Goal: Transaction & Acquisition: Purchase product/service

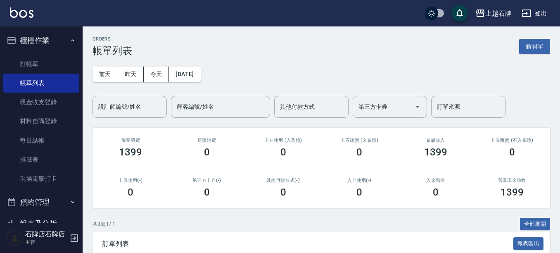
scroll to position [121, 0]
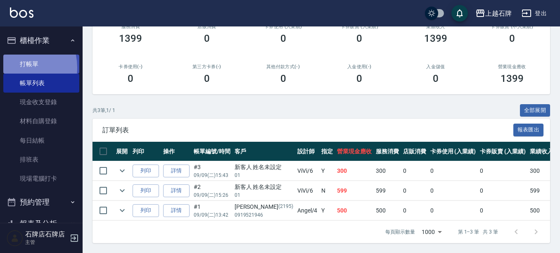
click at [13, 67] on link "打帳單" at bounding box center [41, 64] width 76 height 19
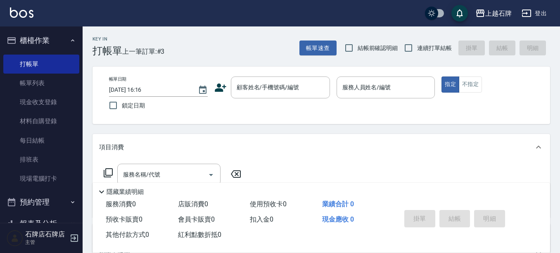
click at [224, 82] on icon at bounding box center [220, 87] width 12 height 12
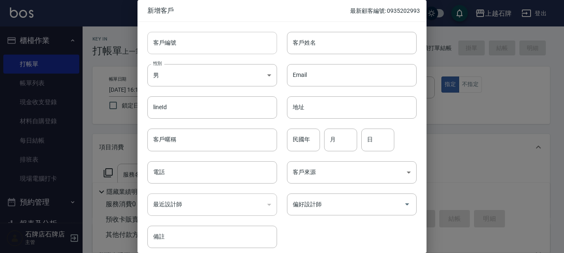
click at [244, 47] on input "客戶編號" at bounding box center [213, 43] width 130 height 22
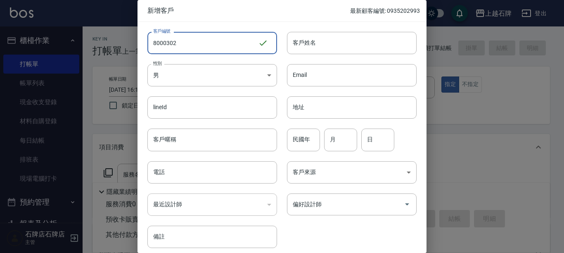
type input "8000302"
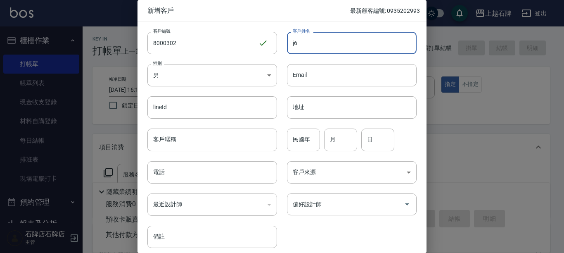
type input "j"
type input "吳玉龍"
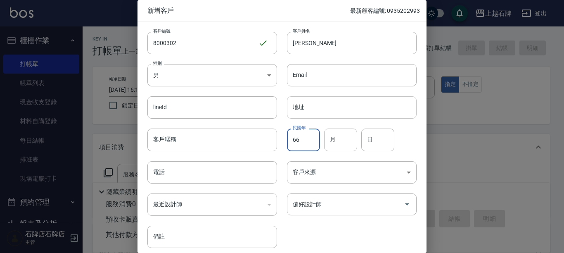
type input "66"
type input "3"
type input "6"
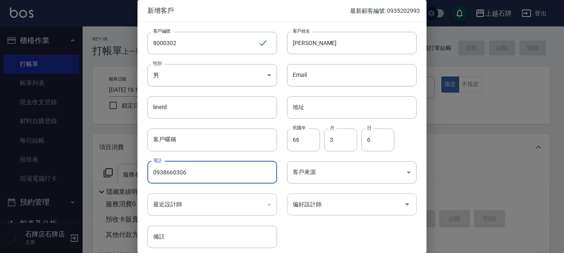
type input "0938660306"
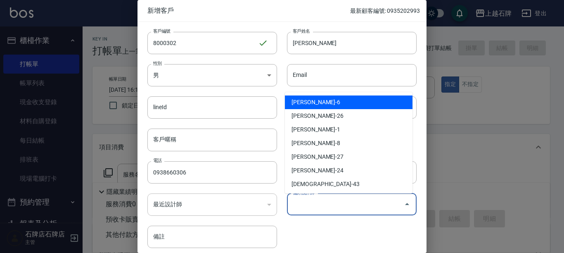
click at [373, 207] on input "偏好設計師" at bounding box center [346, 204] width 110 height 14
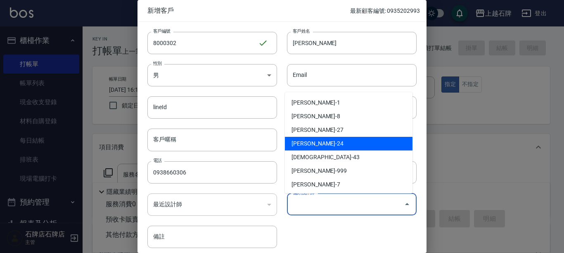
scroll to position [41, 0]
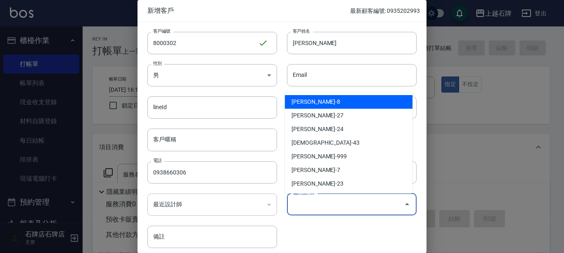
click at [328, 99] on li "溫育宣-8" at bounding box center [349, 102] width 128 height 14
type input "溫育宣"
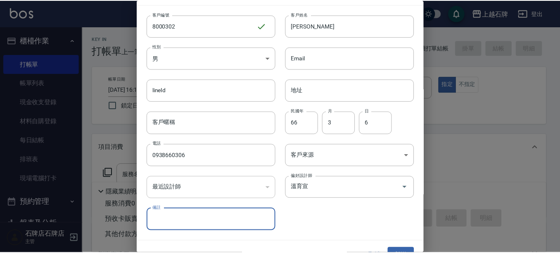
scroll to position [33, 0]
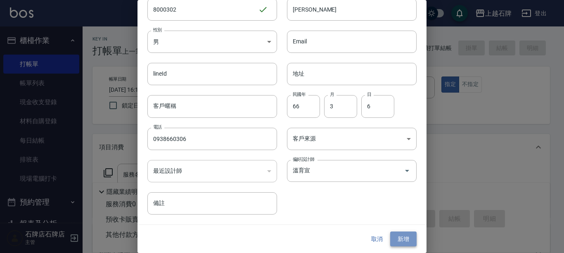
click at [401, 231] on button "新增" at bounding box center [403, 238] width 26 height 15
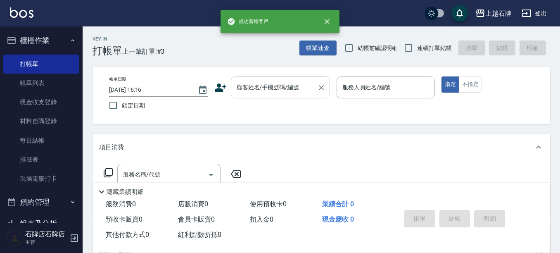
click at [282, 86] on input "顧客姓名/手機號碼/編號" at bounding box center [274, 87] width 79 height 14
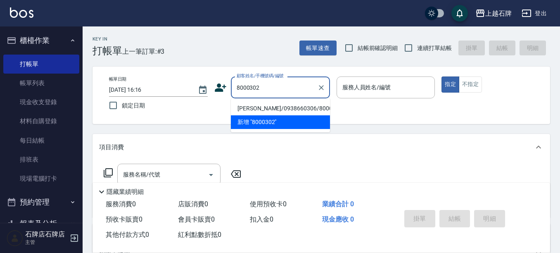
click at [300, 108] on li "吳玉龍/0938660306/8000302" at bounding box center [280, 109] width 99 height 14
type input "吳玉龍/0938660306/8000302"
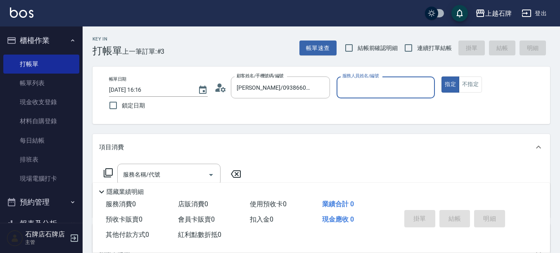
type input "INNA-8"
click at [199, 171] on input "服務名稱/代號" at bounding box center [162, 174] width 83 height 14
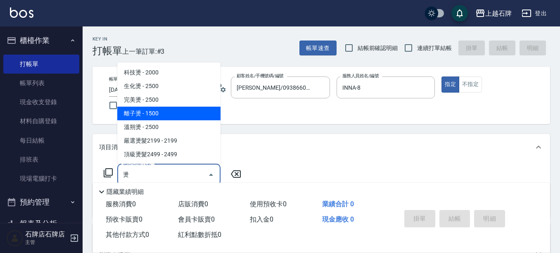
click at [187, 117] on span "離子燙 - 1500" at bounding box center [168, 114] width 103 height 14
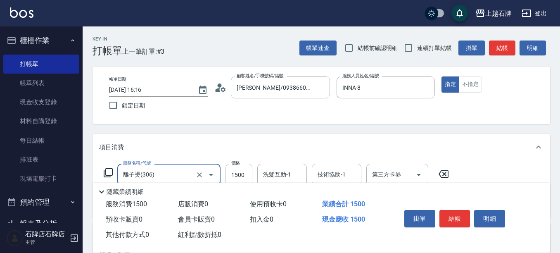
type input "離子燙(306)"
click at [241, 171] on input "1500" at bounding box center [239, 175] width 27 height 22
type input "1599"
click at [453, 210] on button "結帳" at bounding box center [455, 218] width 31 height 17
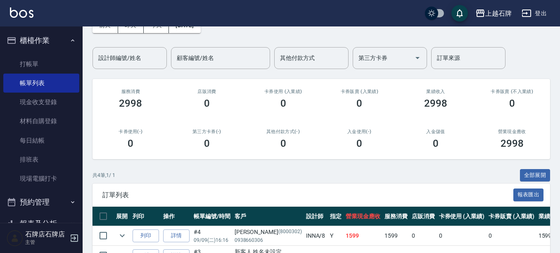
scroll to position [83, 0]
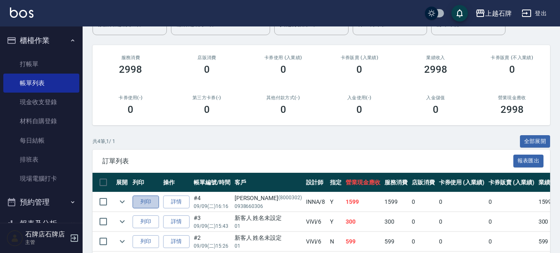
click at [145, 201] on button "列印" at bounding box center [146, 201] width 26 height 13
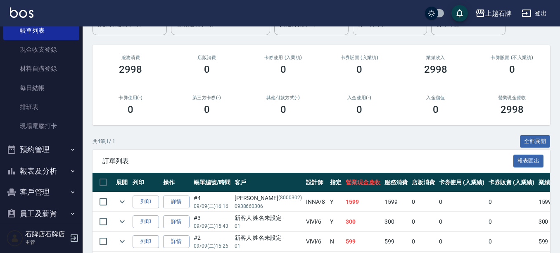
scroll to position [106, 0]
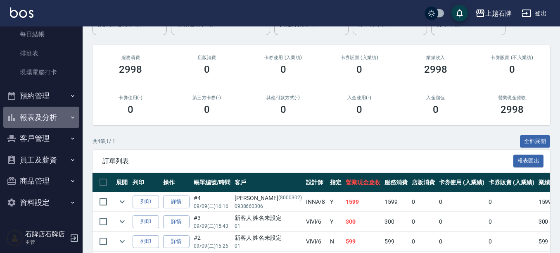
click at [42, 115] on button "報表及分析" at bounding box center [41, 117] width 76 height 21
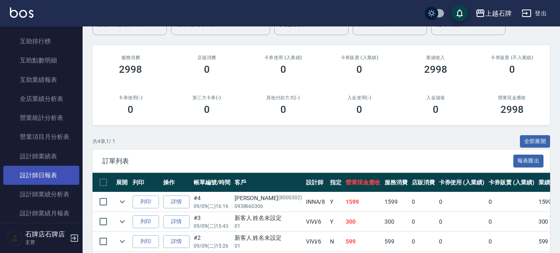
scroll to position [354, 0]
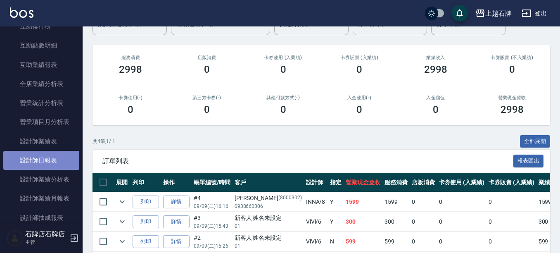
click at [52, 164] on link "設計師日報表" at bounding box center [41, 160] width 76 height 19
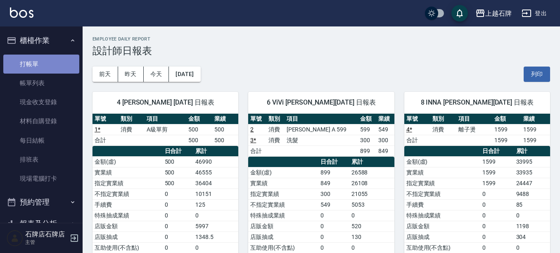
click at [54, 64] on link "打帳單" at bounding box center [41, 64] width 76 height 19
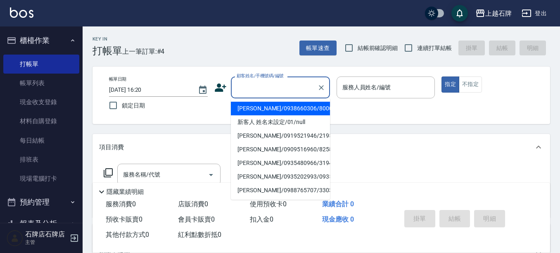
click at [277, 90] on input "顧客姓名/手機號碼/編號" at bounding box center [274, 87] width 79 height 14
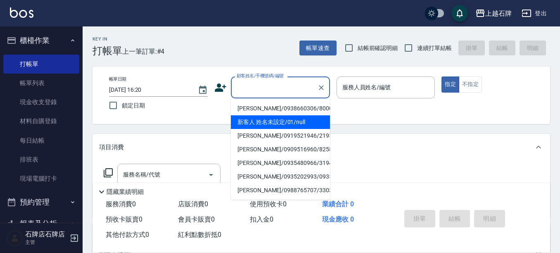
click at [300, 121] on li "新客人 姓名未設定/01/null" at bounding box center [280, 122] width 99 height 14
type input "新客人 姓名未設定/01/null"
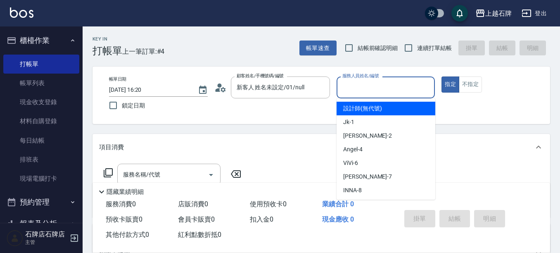
drag, startPoint x: 390, startPoint y: 83, endPoint x: 392, endPoint y: 101, distance: 17.9
click at [391, 87] on input "服務人員姓名/編號" at bounding box center [385, 87] width 91 height 14
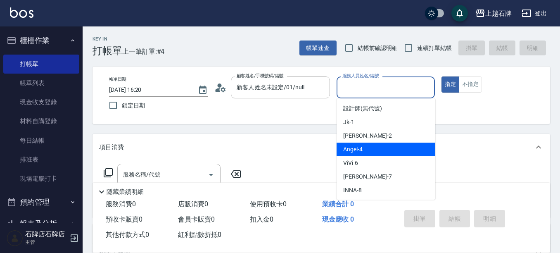
click at [381, 148] on div "Angel -4" at bounding box center [386, 150] width 99 height 14
type input "Angel-4"
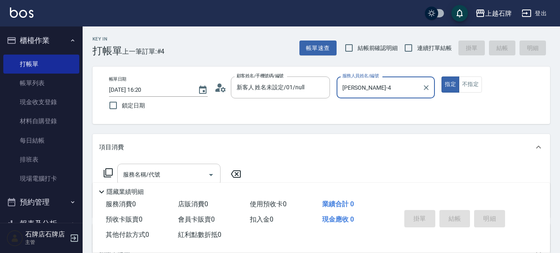
click at [185, 174] on input "服務名稱/代號" at bounding box center [162, 174] width 83 height 14
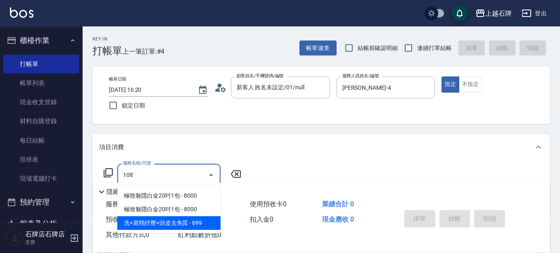
click at [205, 226] on span "洗+肩頸紓壓+頭皮去角質 - 699" at bounding box center [168, 223] width 103 height 14
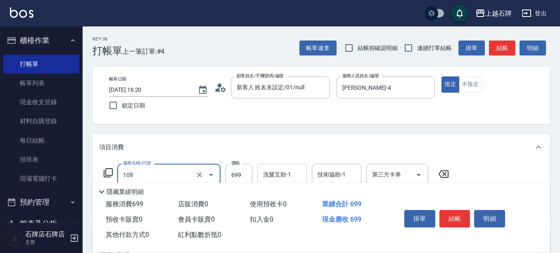
type input "洗+肩頸紓壓+頭皮去角質(108)"
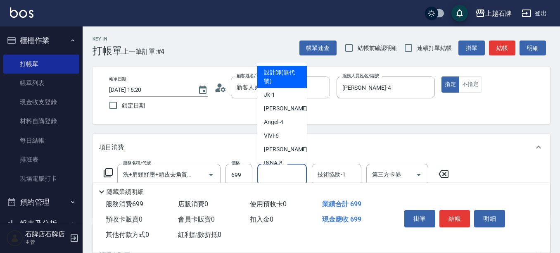
click at [297, 171] on input "洗髮互助-1" at bounding box center [282, 174] width 42 height 14
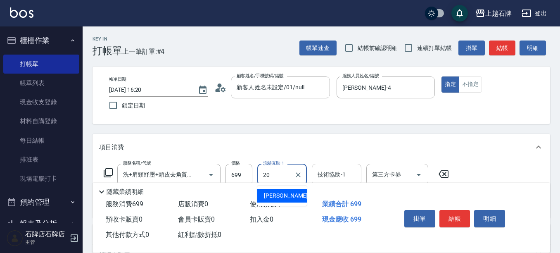
drag, startPoint x: 274, startPoint y: 196, endPoint x: 344, endPoint y: 173, distance: 74.5
click at [274, 196] on span "彥伶 -20" at bounding box center [290, 195] width 52 height 9
type input "彥伶-20"
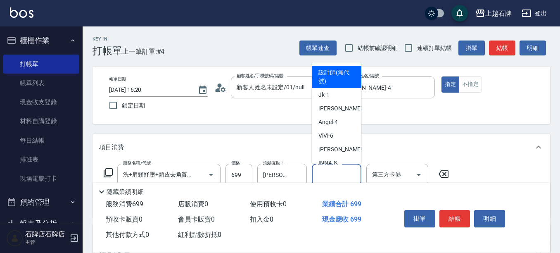
click at [345, 171] on input "技術協助-1" at bounding box center [337, 174] width 42 height 14
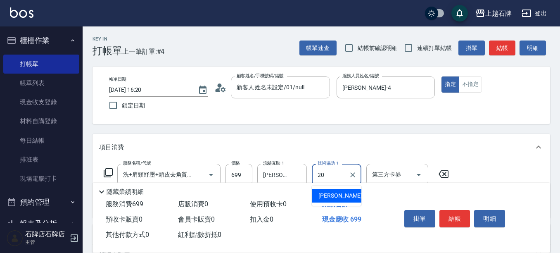
drag, startPoint x: 359, startPoint y: 194, endPoint x: 458, endPoint y: 145, distance: 110.3
click at [364, 192] on body "上越石牌 登出 櫃檯作業 打帳單 帳單列表 現金收支登錄 材料自購登錄 每日結帳 排班表 現場電腦打卡 預約管理 預約管理 單日預約紀錄 單週預約紀錄 報表及…" at bounding box center [280, 201] width 560 height 403
type input "20"
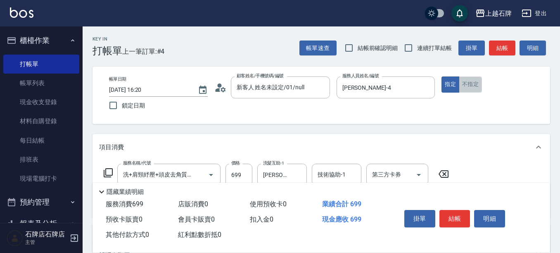
click at [477, 84] on button "不指定" at bounding box center [470, 84] width 23 height 16
click at [452, 211] on button "結帳" at bounding box center [455, 218] width 31 height 17
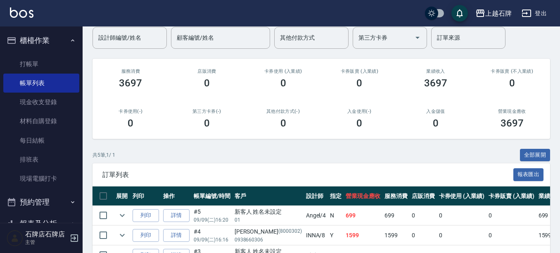
scroll to position [83, 0]
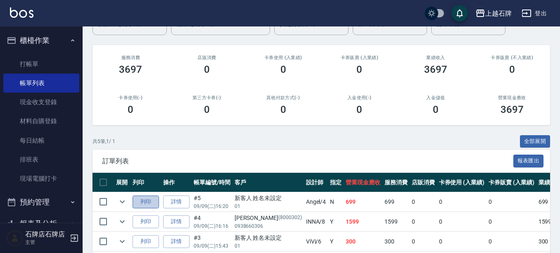
click at [146, 199] on button "列印" at bounding box center [146, 201] width 26 height 13
click at [177, 201] on link "詳情" at bounding box center [176, 201] width 26 height 13
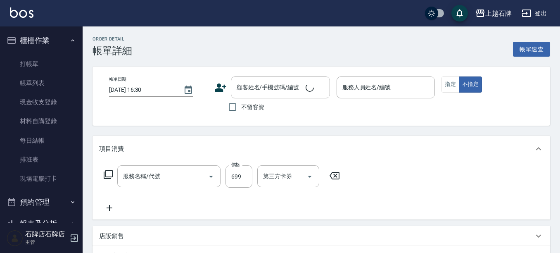
type input "2025/09/09 16:20"
type input "Angel-4"
type input "洗+肩頸紓壓+頭皮去角質(108)"
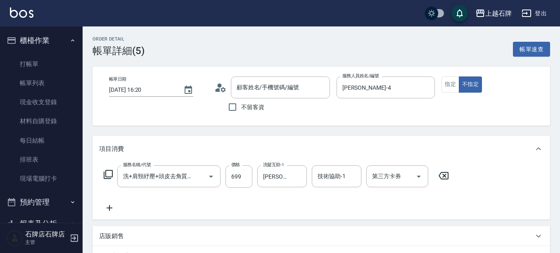
type input "新客人 姓名未設定/01/null"
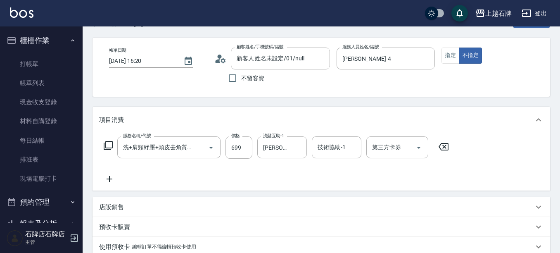
scroll to position [16, 0]
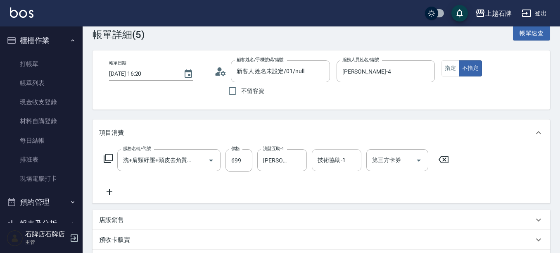
click at [312, 162] on div "技術協助-1" at bounding box center [337, 160] width 50 height 22
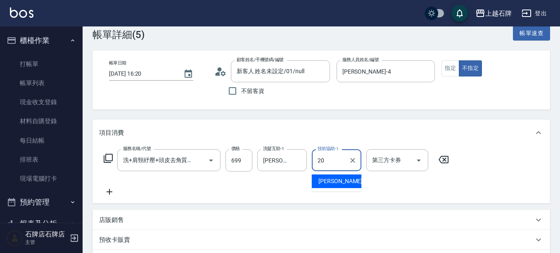
type input "彥伶-20"
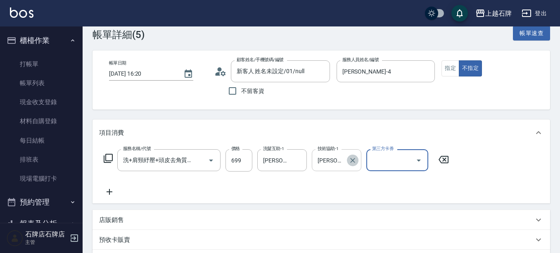
click at [350, 164] on icon "Clear" at bounding box center [353, 160] width 8 height 8
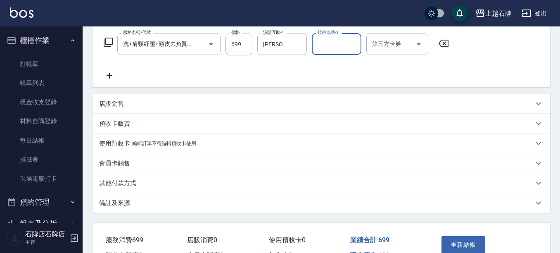
scroll to position [181, 0]
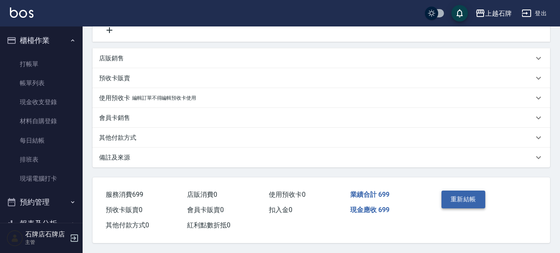
click at [454, 192] on button "重新結帳" at bounding box center [464, 198] width 44 height 17
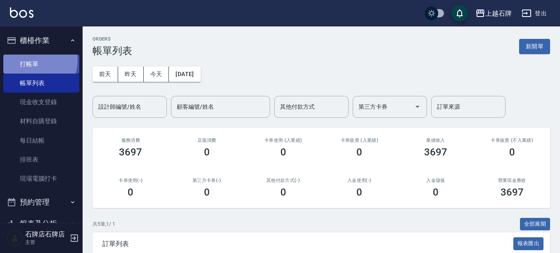
click at [36, 60] on link "打帳單" at bounding box center [41, 64] width 76 height 19
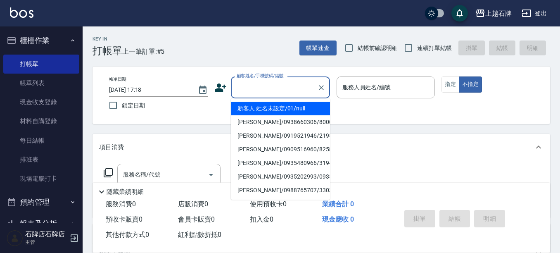
click at [257, 88] on input "顧客姓名/手機號碼/編號" at bounding box center [274, 87] width 79 height 14
click at [272, 107] on li "新客人 姓名未設定/01/null" at bounding box center [280, 109] width 99 height 14
type input "新客人 姓名未設定/01/null"
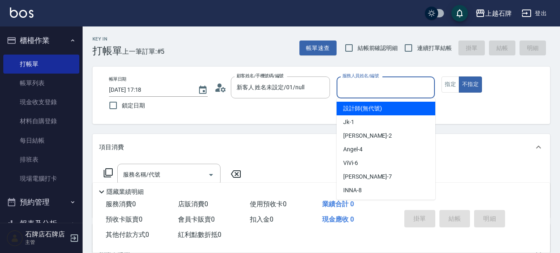
click at [382, 86] on input "服務人員姓名/編號" at bounding box center [385, 87] width 91 height 14
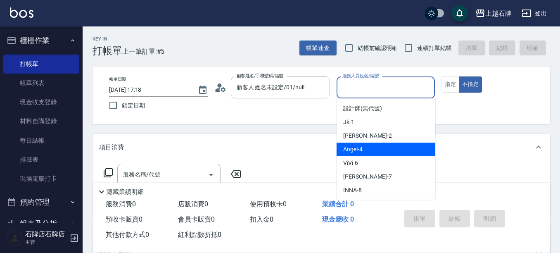
drag, startPoint x: 378, startPoint y: 149, endPoint x: 289, endPoint y: 166, distance: 90.4
click at [378, 148] on div "Angel -4" at bounding box center [386, 150] width 99 height 14
type input "Angel-4"
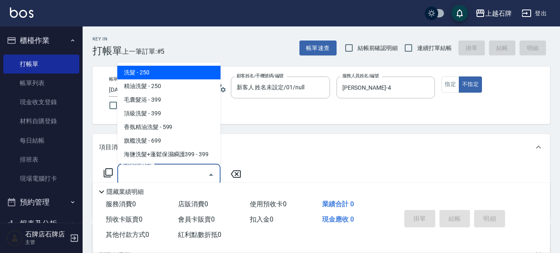
click at [186, 170] on input "服務名稱/代號" at bounding box center [162, 174] width 83 height 14
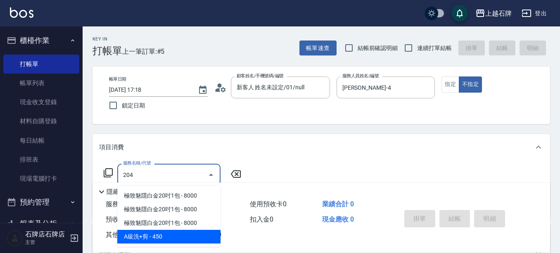
click at [197, 231] on span "A級洗+剪 - 450" at bounding box center [168, 237] width 103 height 14
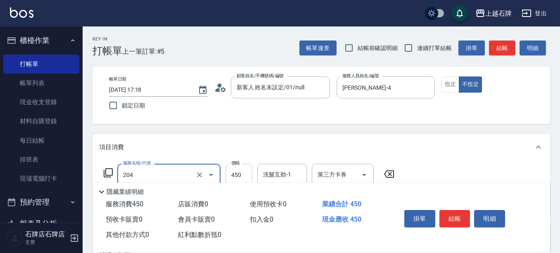
type input "A級洗+剪(204)"
click at [241, 174] on input "450" at bounding box center [239, 175] width 27 height 22
type input "750"
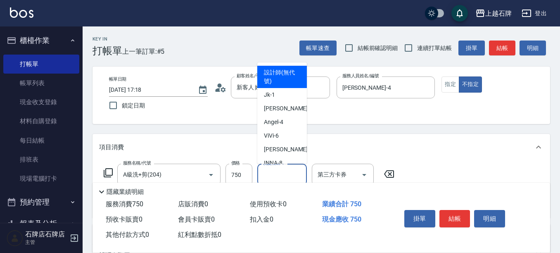
click at [276, 174] on input "洗髮互助-1" at bounding box center [282, 174] width 42 height 14
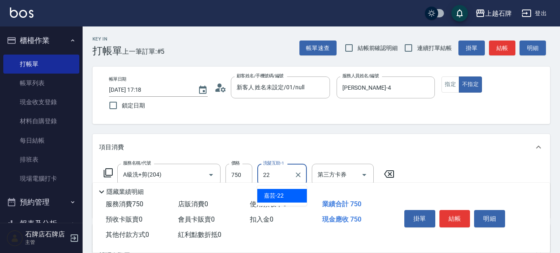
click at [289, 190] on div "嘉芸 -22" at bounding box center [282, 196] width 50 height 14
type input "嘉芸-22"
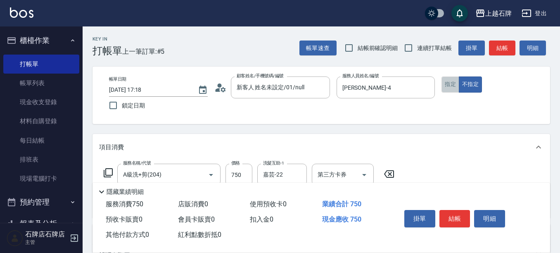
click at [447, 84] on button "指定" at bounding box center [451, 84] width 18 height 16
click at [455, 218] on button "結帳" at bounding box center [455, 218] width 31 height 17
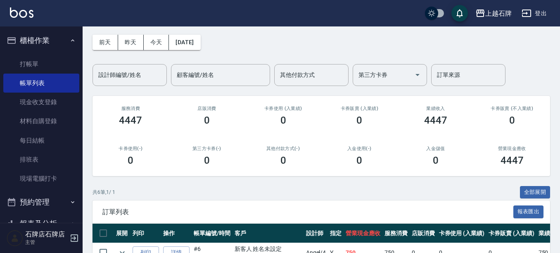
scroll to position [41, 0]
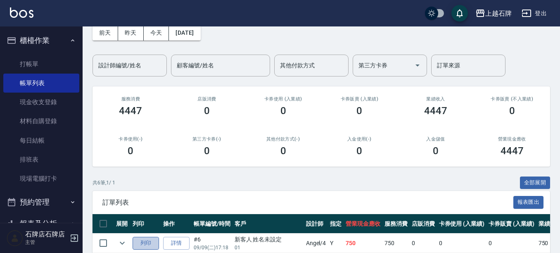
click at [149, 242] on button "列印" at bounding box center [146, 243] width 26 height 13
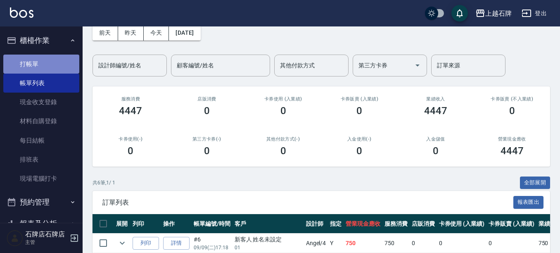
click at [46, 64] on link "打帳單" at bounding box center [41, 64] width 76 height 19
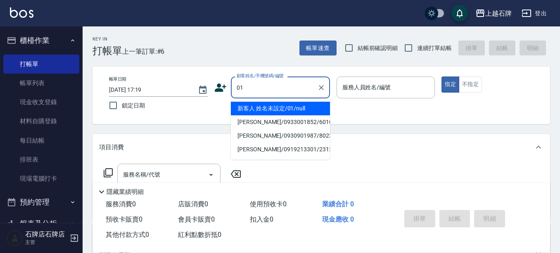
type input "01"
type input "6"
type input "新客人 姓名未設定/01/null"
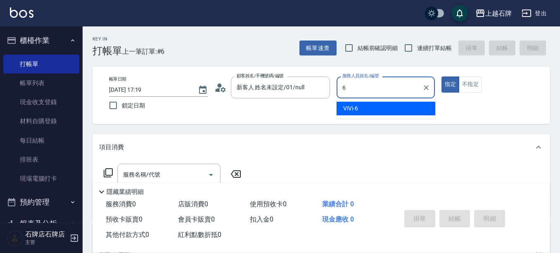
type input "6"
type button "true"
type input "ViVi-6"
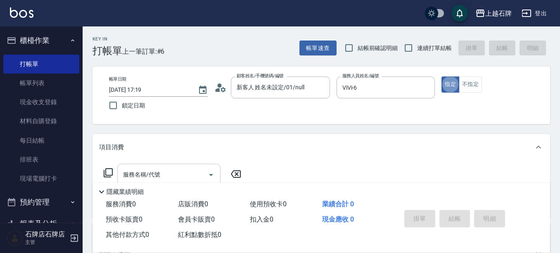
click at [189, 171] on input "服務名稱/代號" at bounding box center [162, 174] width 83 height 14
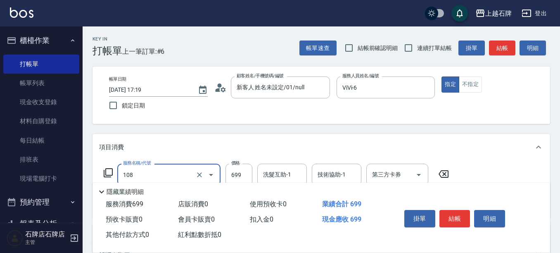
type input "洗+肩頸紓壓+頭皮去角質(108)"
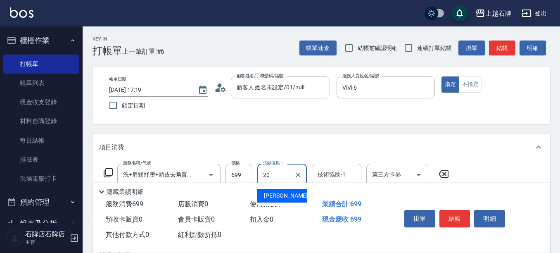
type input "彥伶-20"
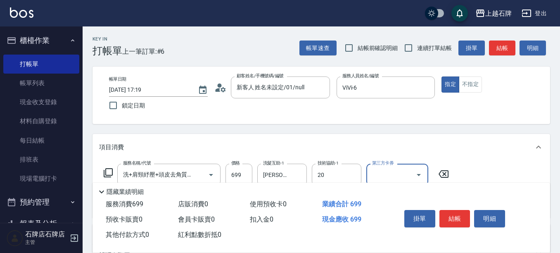
type input "彥伶-20"
click at [505, 48] on button "結帳" at bounding box center [502, 47] width 26 height 15
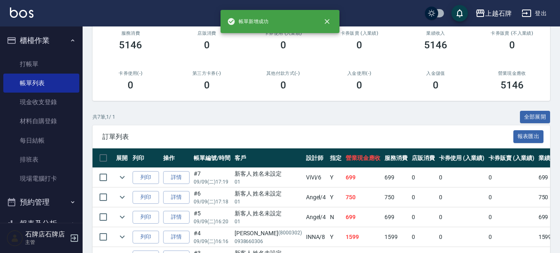
scroll to position [124, 0]
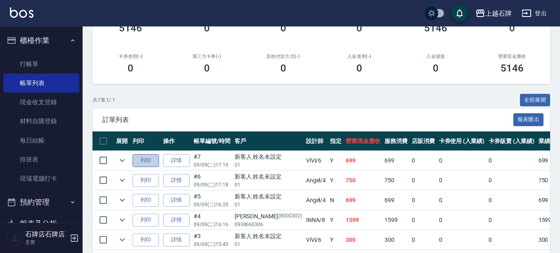
click at [146, 154] on button "列印" at bounding box center [146, 160] width 26 height 13
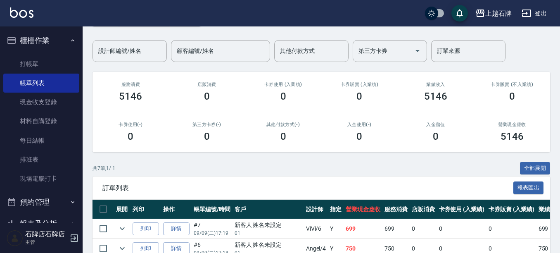
scroll to position [41, 0]
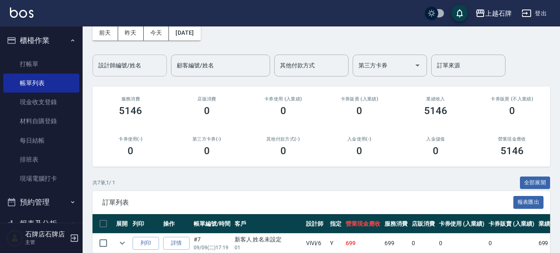
click at [148, 70] on input "設計師編號/姓名" at bounding box center [129, 65] width 67 height 14
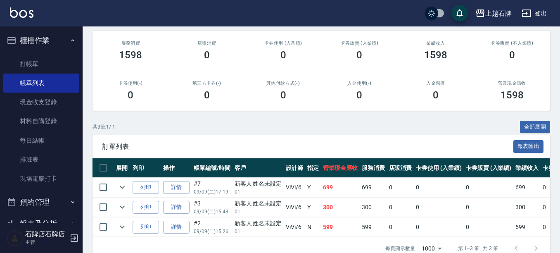
scroll to position [121, 0]
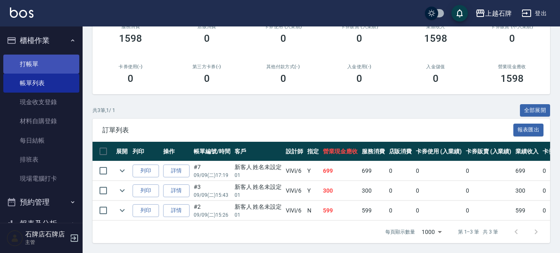
type input "ViVi-6"
click at [39, 62] on link "打帳單" at bounding box center [41, 64] width 76 height 19
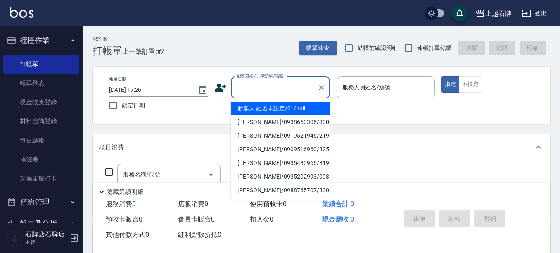
click at [250, 86] on input "顧客姓名/手機號碼/編號" at bounding box center [274, 87] width 79 height 14
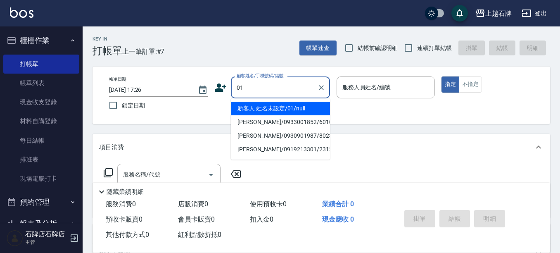
type input "01"
type input "3"
type input "新客人 姓名未設定/01/null"
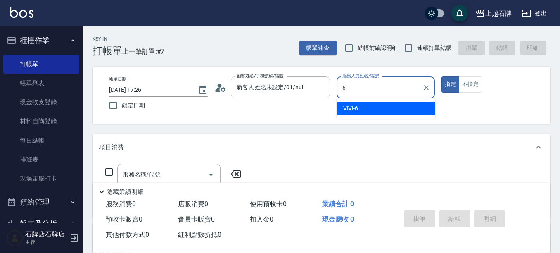
type input "ViVi-6"
type button "true"
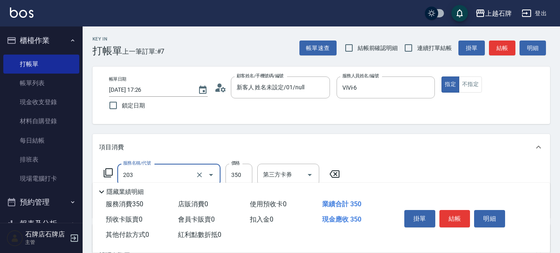
type input "B級洗+剪(203)"
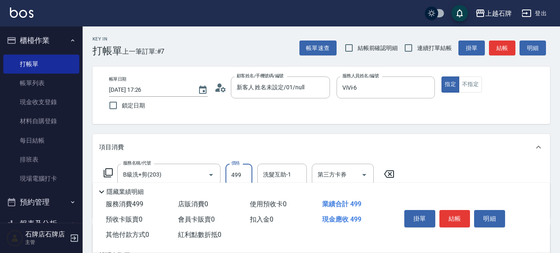
type input "499"
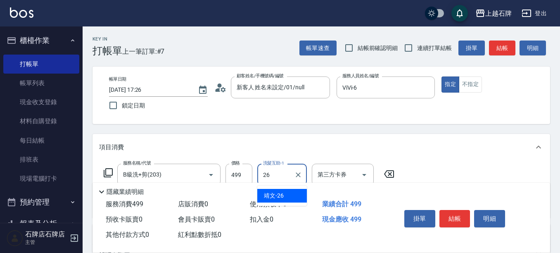
type input "靖文-26"
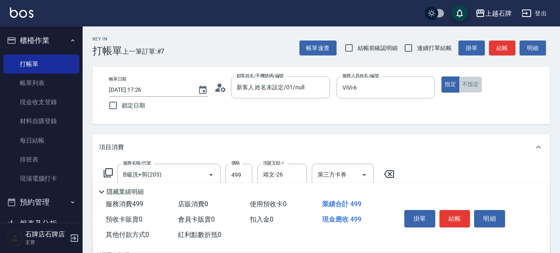
drag, startPoint x: 473, startPoint y: 83, endPoint x: 478, endPoint y: 74, distance: 9.6
click at [474, 83] on button "不指定" at bounding box center [470, 84] width 23 height 16
drag, startPoint x: 498, startPoint y: 48, endPoint x: 493, endPoint y: 51, distance: 6.1
click at [498, 49] on button "結帳" at bounding box center [502, 47] width 26 height 15
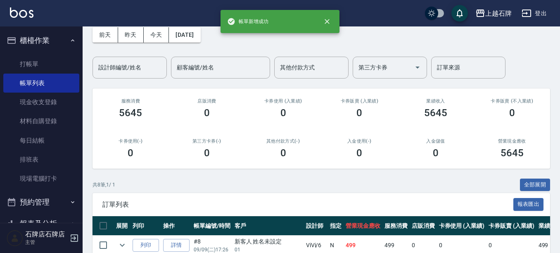
scroll to position [41, 0]
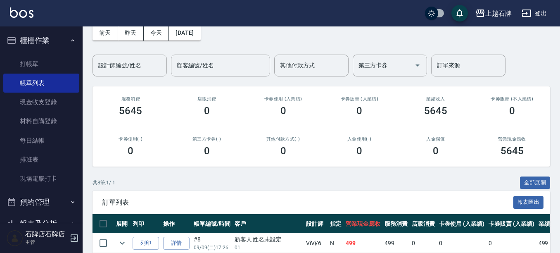
click at [147, 251] on td "列印" at bounding box center [146, 242] width 31 height 19
click at [147, 248] on button "列印" at bounding box center [146, 243] width 26 height 13
click at [30, 62] on link "打帳單" at bounding box center [41, 64] width 76 height 19
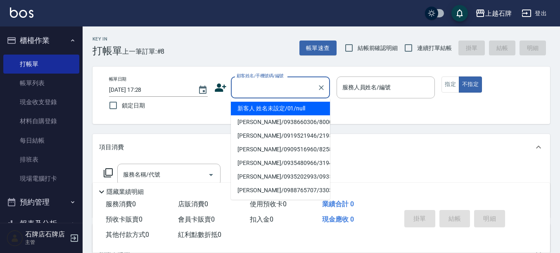
click at [287, 93] on input "顧客姓名/手機號碼/編號" at bounding box center [274, 87] width 79 height 14
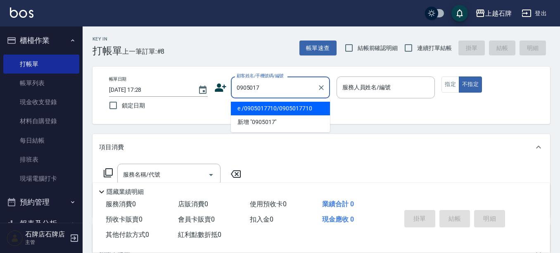
click at [296, 107] on li "e /0905017710/0905017710" at bounding box center [280, 109] width 99 height 14
type input "e /0905017710/0905017710"
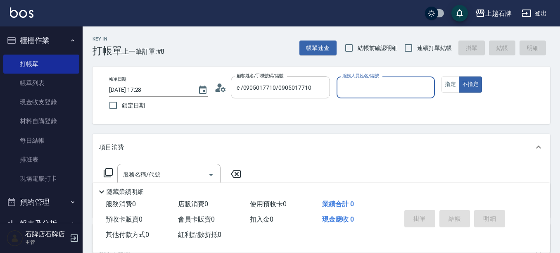
type input "Angel-4"
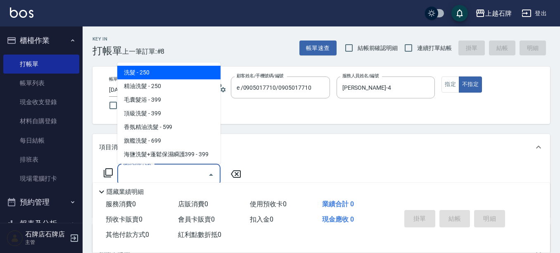
click at [188, 174] on input "服務名稱/代號" at bounding box center [162, 174] width 83 height 14
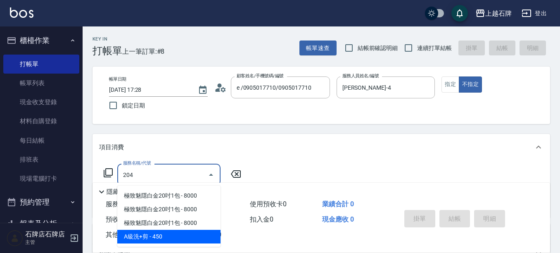
drag, startPoint x: 194, startPoint y: 236, endPoint x: 198, endPoint y: 235, distance: 4.2
click at [197, 236] on span "A級洗+剪 - 450" at bounding box center [168, 237] width 103 height 14
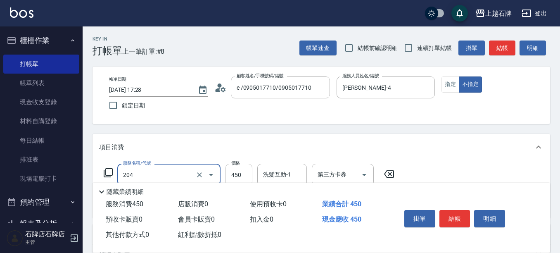
type input "A級洗+剪(204)"
click at [239, 174] on input "450" at bounding box center [239, 175] width 27 height 22
type input "750"
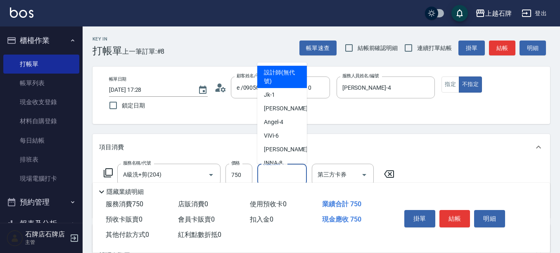
click at [274, 174] on input "洗髮互助-1" at bounding box center [282, 174] width 42 height 14
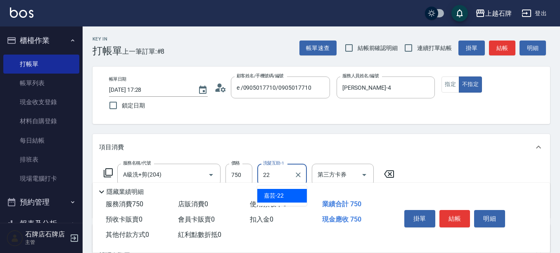
click at [271, 198] on span "嘉芸 -22" at bounding box center [274, 195] width 20 height 9
type input "嘉芸-22"
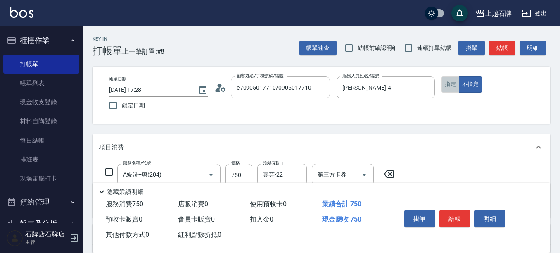
click at [457, 87] on button "指定" at bounding box center [451, 84] width 18 height 16
click at [453, 210] on button "結帳" at bounding box center [455, 218] width 31 height 17
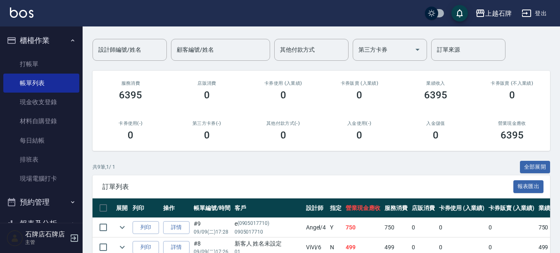
scroll to position [124, 0]
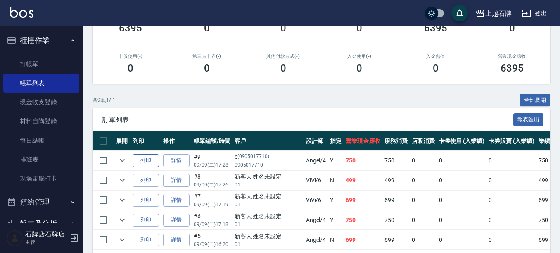
click at [141, 160] on button "列印" at bounding box center [146, 160] width 26 height 13
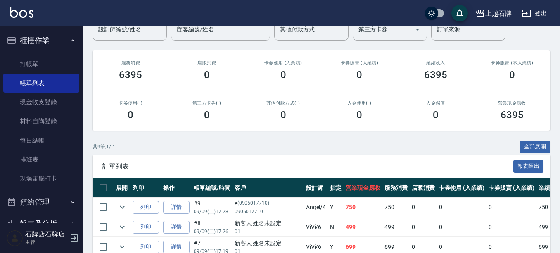
scroll to position [0, 0]
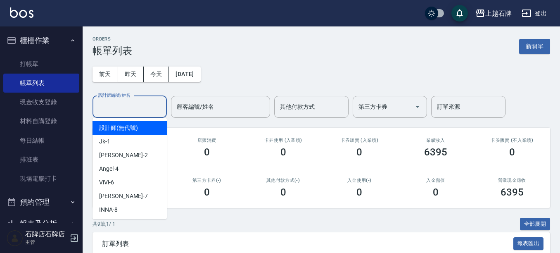
click at [143, 105] on input "設計師編號/姓名" at bounding box center [129, 107] width 67 height 14
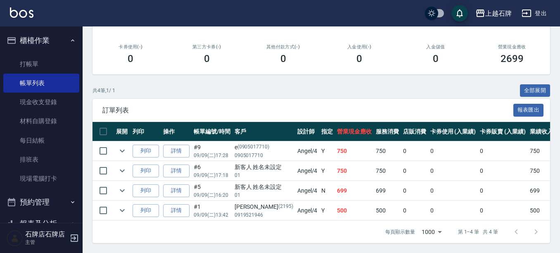
scroll to position [140, 0]
type input "Angel-4"
click at [179, 186] on link "詳情" at bounding box center [176, 190] width 26 height 13
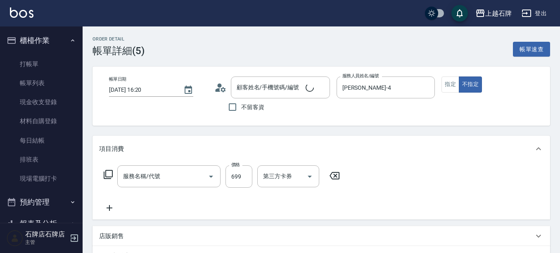
type input "2025/09/09 16:20"
type input "Angel-4"
type input "新客人 姓名未設定/01/null"
type input "洗+肩頸紓壓+頭皮去角質(108)"
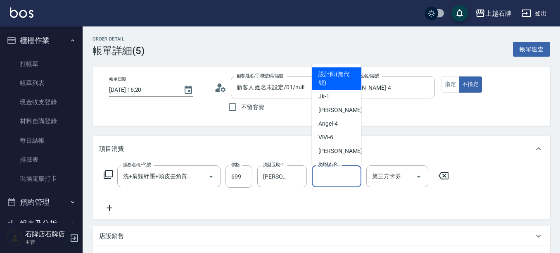
drag, startPoint x: 330, startPoint y: 177, endPoint x: 324, endPoint y: 178, distance: 5.8
click at [328, 178] on input "技術協助-1" at bounding box center [337, 176] width 42 height 14
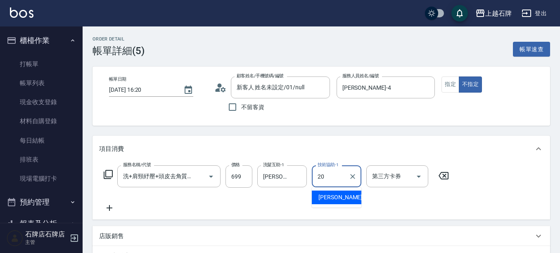
type input "彥伶-20"
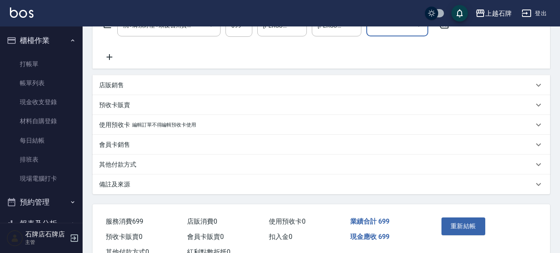
scroll to position [165, 0]
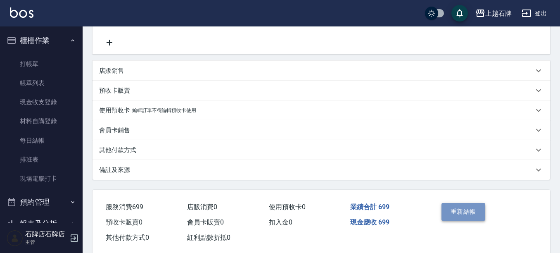
click at [465, 207] on button "重新結帳" at bounding box center [464, 211] width 44 height 17
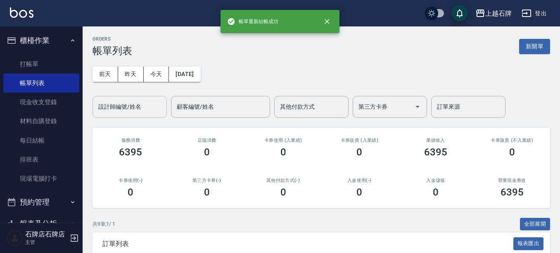
click at [123, 113] on input "設計師編號/姓名" at bounding box center [129, 107] width 67 height 14
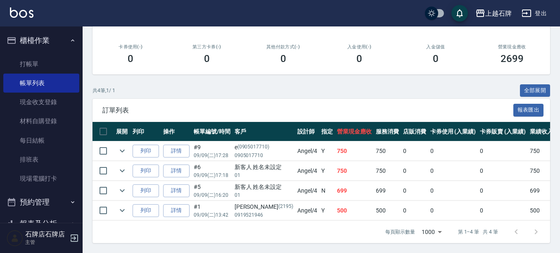
scroll to position [140, 0]
type input "Angel-4"
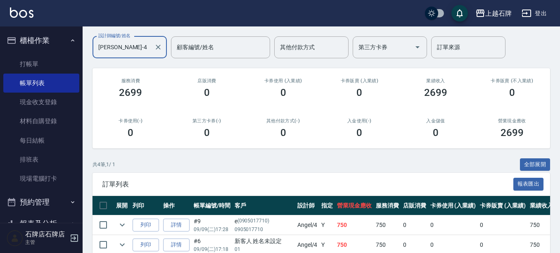
scroll to position [58, 0]
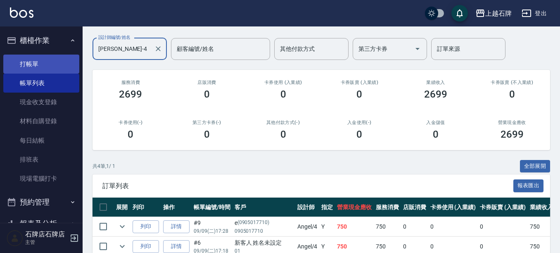
click at [55, 63] on link "打帳單" at bounding box center [41, 64] width 76 height 19
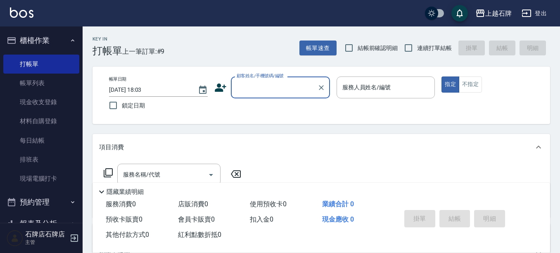
click at [300, 83] on input "顧客姓名/手機號碼/編號" at bounding box center [274, 87] width 79 height 14
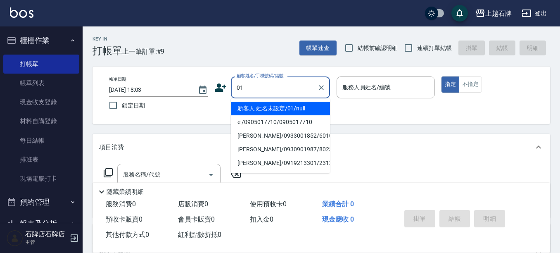
type input "新客人 姓名未設定/01/null"
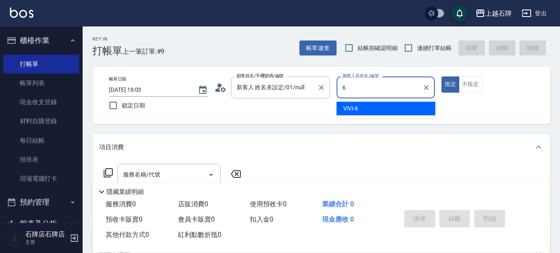
type input "ViVi-6"
type button "true"
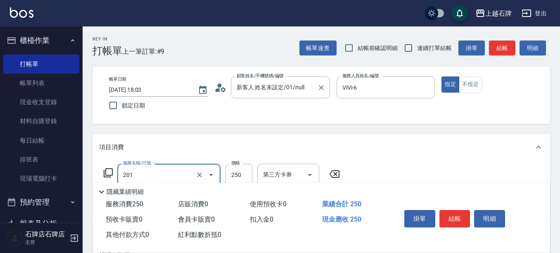
type input "B級單剪(201)"
type input "350"
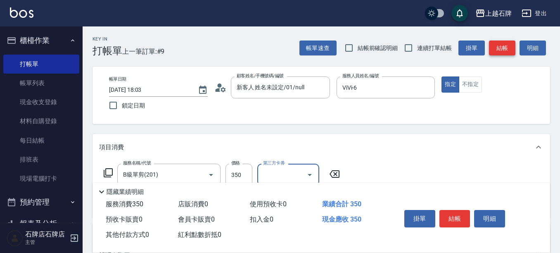
click at [502, 43] on button "結帳" at bounding box center [502, 47] width 26 height 15
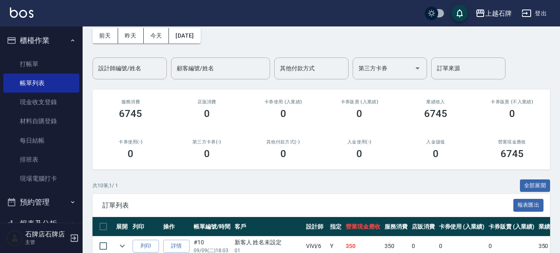
scroll to position [83, 0]
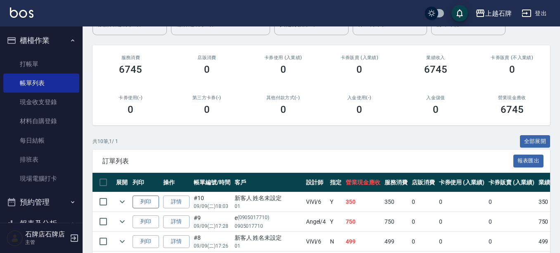
click at [147, 204] on button "列印" at bounding box center [146, 201] width 26 height 13
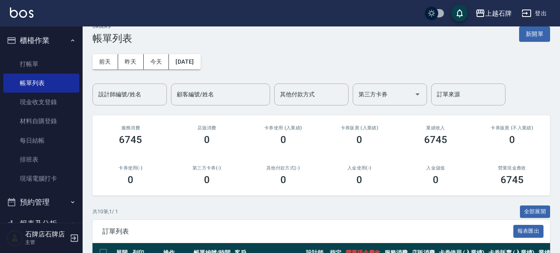
scroll to position [0, 0]
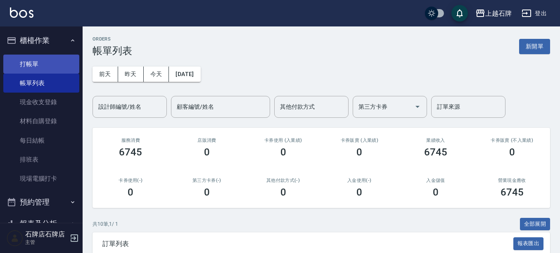
click at [12, 63] on link "打帳單" at bounding box center [41, 64] width 76 height 19
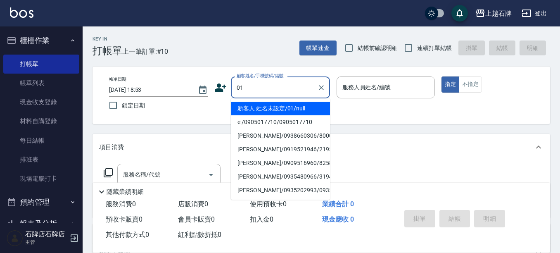
type input "新客人 姓名未設定/01/null"
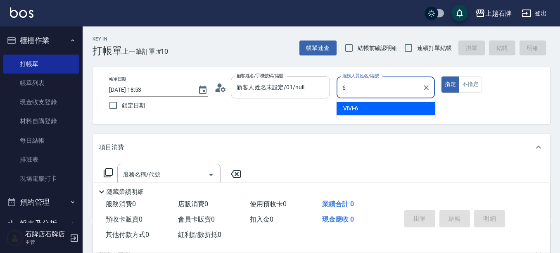
type input "ViVi-6"
type button "true"
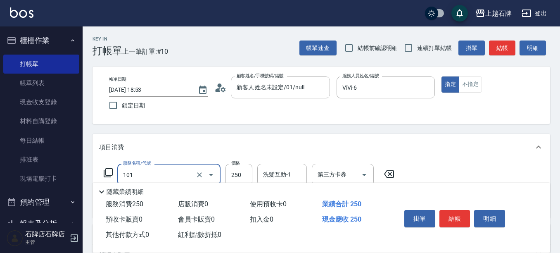
type input "洗髮(101)"
type input "350"
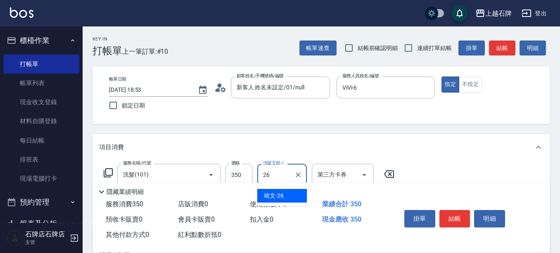
type input "靖文-26"
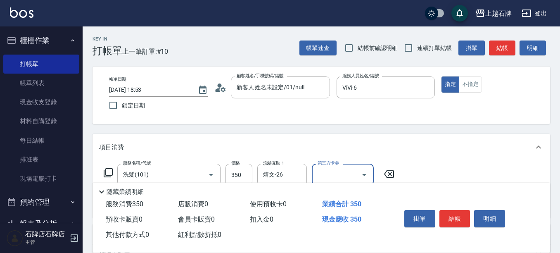
click at [498, 44] on button "結帳" at bounding box center [502, 47] width 26 height 15
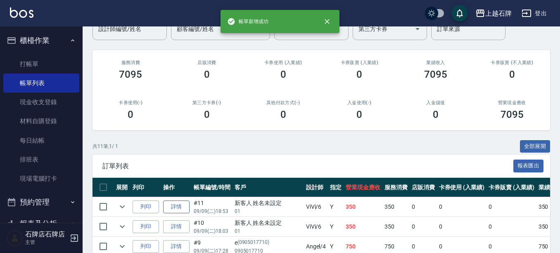
scroll to position [83, 0]
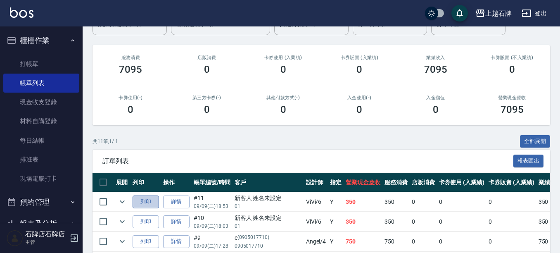
click at [148, 201] on button "列印" at bounding box center [146, 201] width 26 height 13
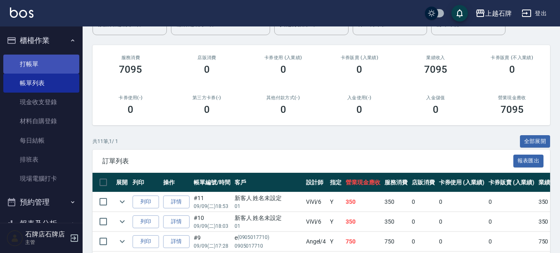
click at [19, 61] on link "打帳單" at bounding box center [41, 64] width 76 height 19
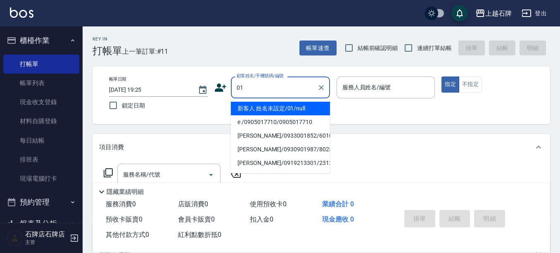
type input "新客人 姓名未設定/01/null"
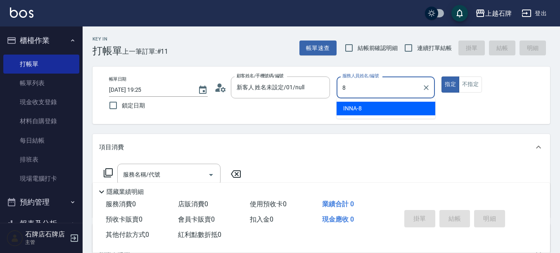
type input "INNA-8"
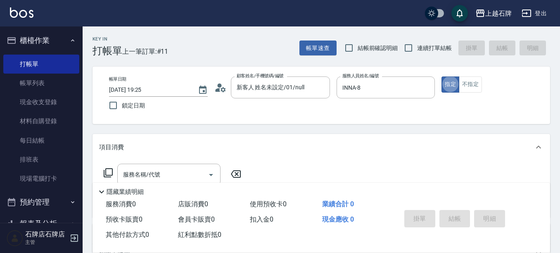
type button "true"
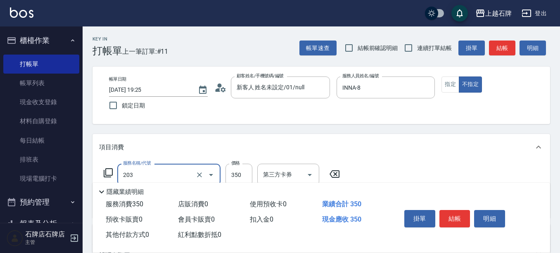
type input "B級洗+剪(203)"
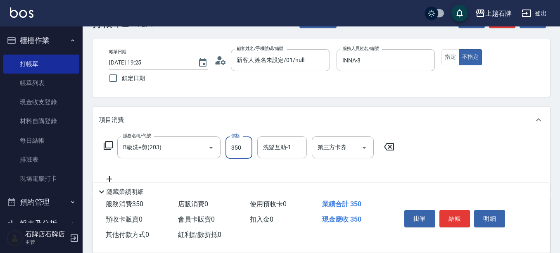
scroll to position [41, 0]
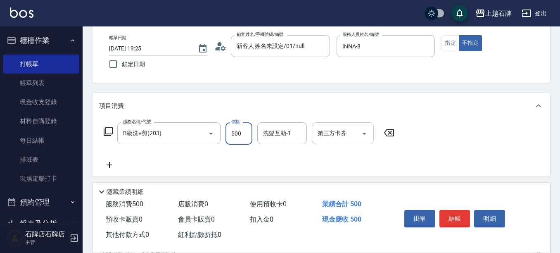
type input "500"
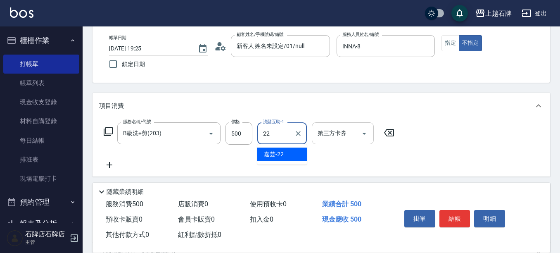
type input "嘉芸-22"
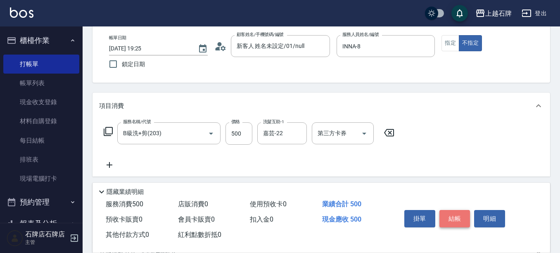
click at [454, 211] on button "結帳" at bounding box center [455, 218] width 31 height 17
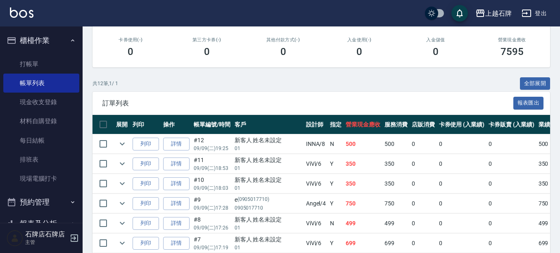
scroll to position [165, 0]
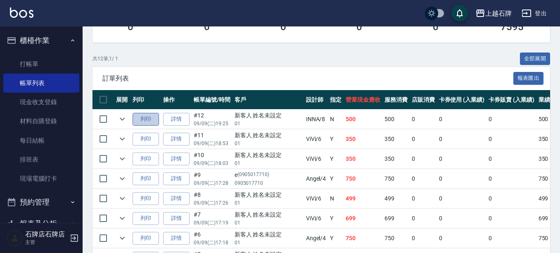
click at [145, 113] on button "列印" at bounding box center [146, 119] width 26 height 13
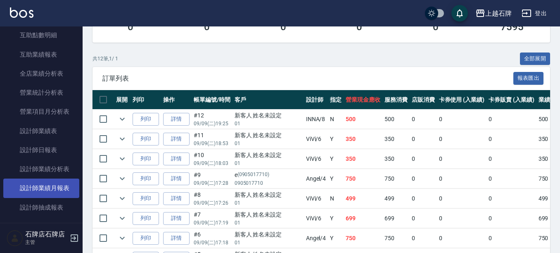
scroll to position [372, 0]
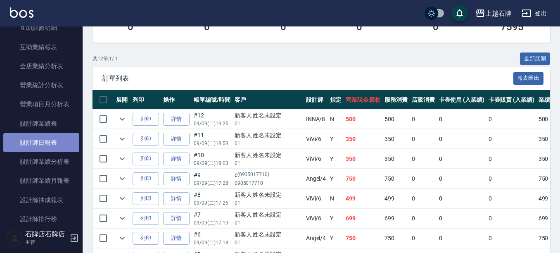
click at [52, 149] on link "設計師日報表" at bounding box center [41, 142] width 76 height 19
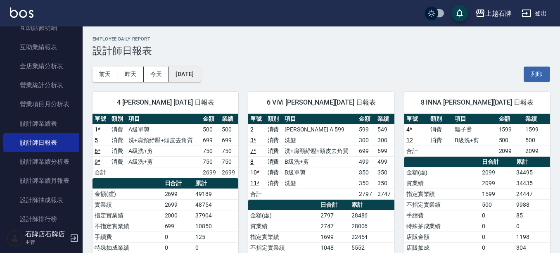
click at [200, 72] on button "[DATE]" at bounding box center [184, 74] width 31 height 15
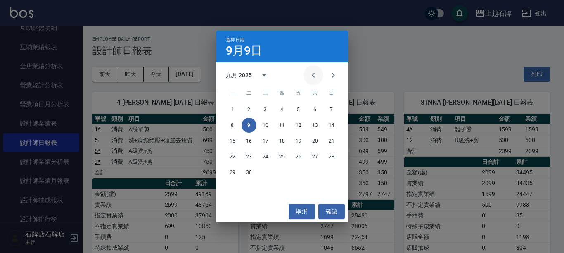
click at [318, 82] on button "Previous month" at bounding box center [314, 75] width 20 height 20
click at [313, 123] on button "9" at bounding box center [315, 125] width 15 height 15
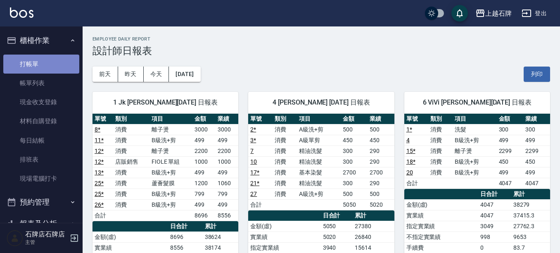
click at [60, 67] on link "打帳單" at bounding box center [41, 64] width 76 height 19
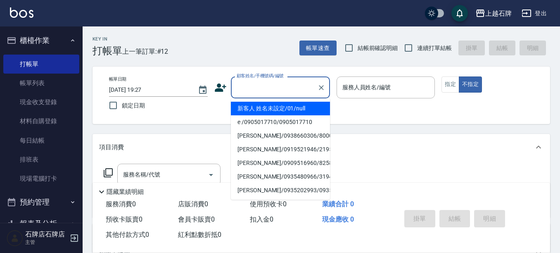
click at [276, 93] on input "顧客姓名/手機號碼/編號" at bounding box center [274, 87] width 79 height 14
drag, startPoint x: 319, startPoint y: 109, endPoint x: 376, endPoint y: 88, distance: 61.3
click at [322, 107] on li "新客人 姓名未設定/01/null" at bounding box center [280, 109] width 99 height 14
type input "新客人 姓名未設定/01/null"
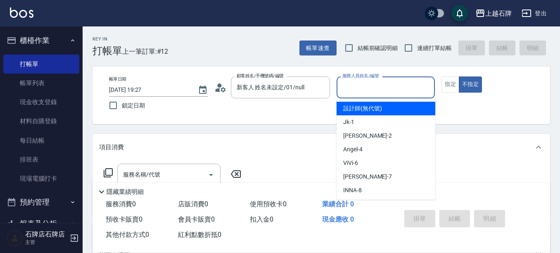
click at [379, 87] on input "服務人員姓名/編號" at bounding box center [385, 87] width 91 height 14
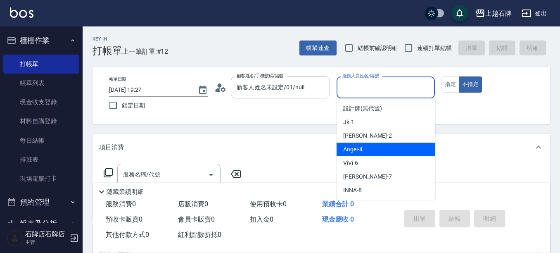
drag, startPoint x: 381, startPoint y: 147, endPoint x: 333, endPoint y: 158, distance: 49.1
click at [383, 147] on div "Angel -4" at bounding box center [386, 150] width 99 height 14
type input "Angel-4"
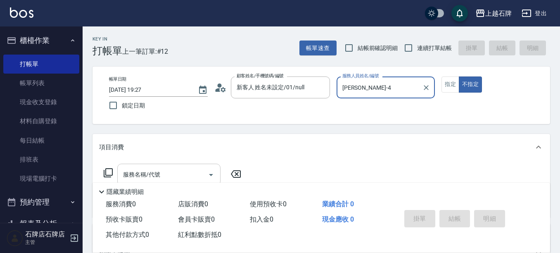
click at [180, 176] on input "服務名稱/代號" at bounding box center [162, 174] width 83 height 14
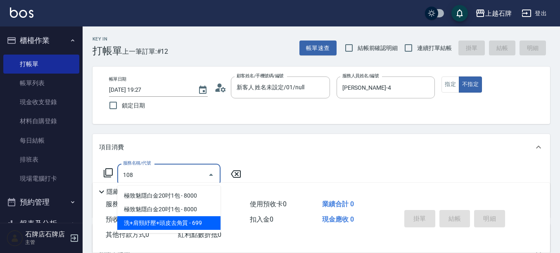
click at [193, 224] on span "洗+肩頸紓壓+頭皮去角質 - 699" at bounding box center [168, 223] width 103 height 14
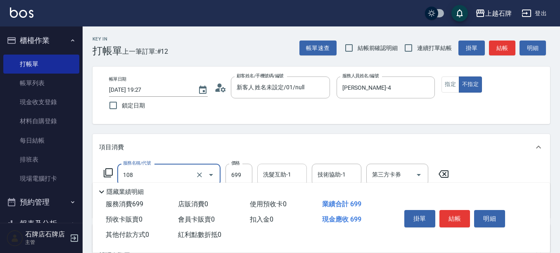
type input "洗+肩頸紓壓+頭皮去角質(108)"
click at [286, 173] on input "洗髮互助-1" at bounding box center [282, 174] width 42 height 14
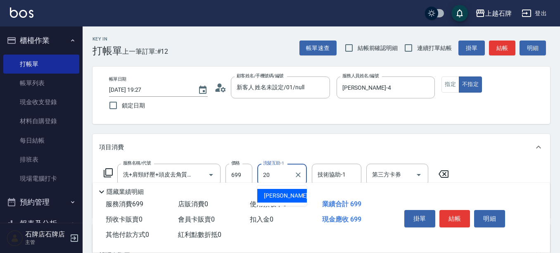
click at [280, 197] on span "彥伶 -20" at bounding box center [290, 195] width 52 height 9
type input "彥伶-20"
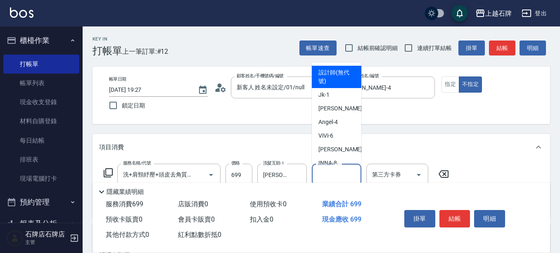
click at [329, 174] on input "技術協助-1" at bounding box center [337, 174] width 42 height 14
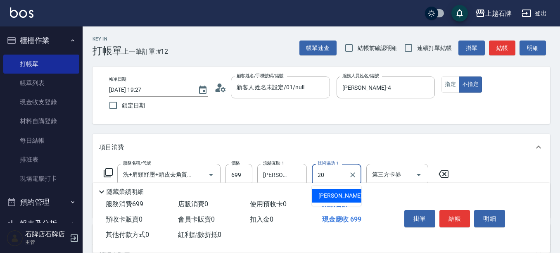
click at [343, 195] on div "彥伶 -20" at bounding box center [337, 196] width 50 height 14
type input "彥伶-20"
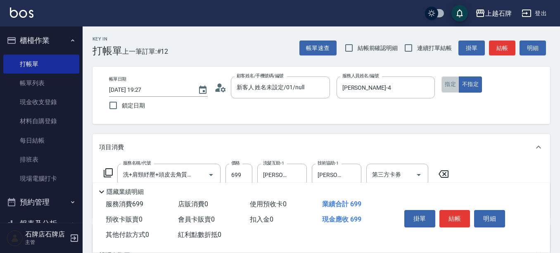
click at [454, 86] on button "指定" at bounding box center [451, 84] width 18 height 16
click at [457, 214] on button "結帳" at bounding box center [455, 218] width 31 height 17
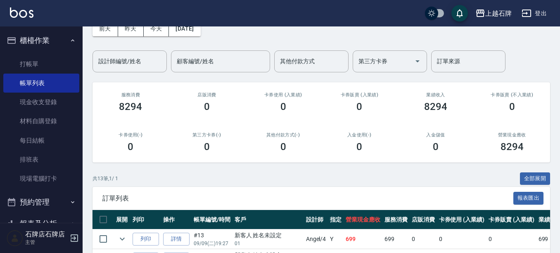
scroll to position [83, 0]
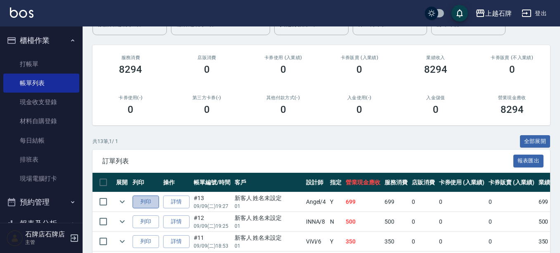
click at [148, 200] on button "列印" at bounding box center [146, 201] width 26 height 13
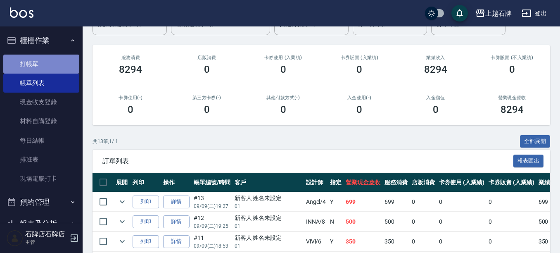
click at [47, 62] on link "打帳單" at bounding box center [41, 64] width 76 height 19
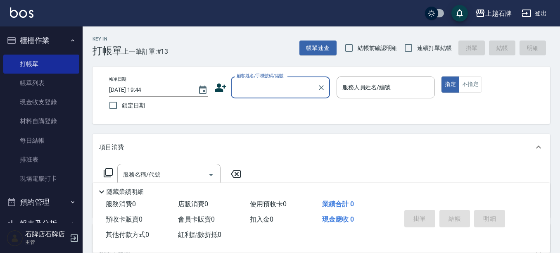
click at [266, 88] on input "顧客姓名/手機號碼/編號" at bounding box center [274, 87] width 79 height 14
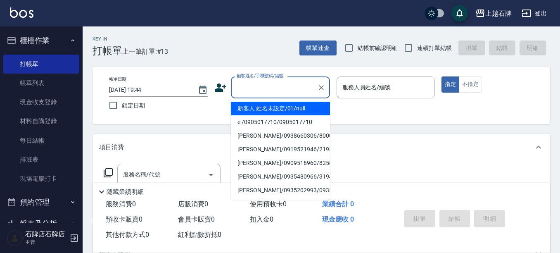
drag, startPoint x: 262, startPoint y: 107, endPoint x: 332, endPoint y: 88, distance: 72.4
click at [263, 107] on li "新客人 姓名未設定/01/null" at bounding box center [280, 109] width 99 height 14
type input "新客人 姓名未設定/01/null"
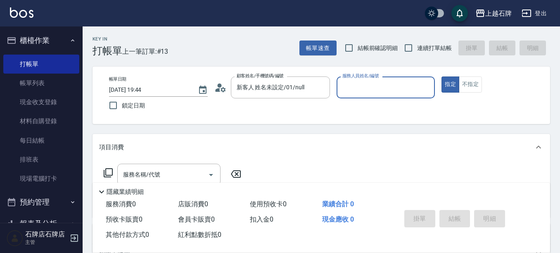
click at [398, 88] on input "服務人員姓名/編號" at bounding box center [385, 87] width 91 height 14
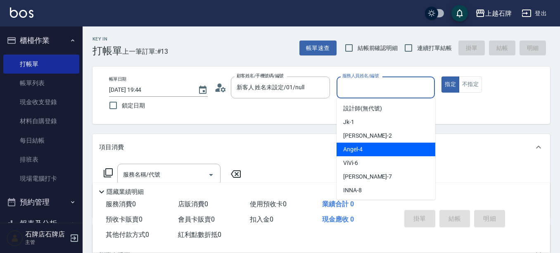
click at [387, 146] on div "Angel -4" at bounding box center [386, 150] width 99 height 14
type input "Angel-4"
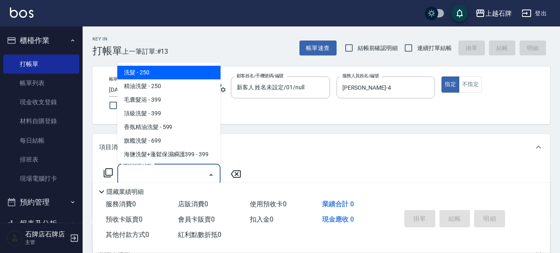
click at [188, 176] on input "服務名稱/代號" at bounding box center [162, 174] width 83 height 14
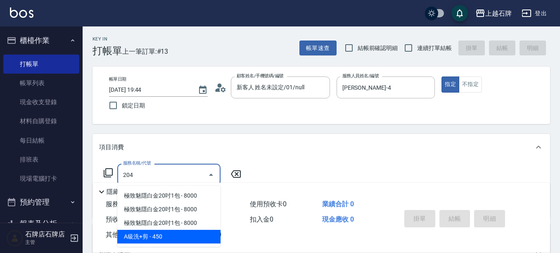
click at [202, 233] on span "A級洗+剪 - 450" at bounding box center [168, 237] width 103 height 14
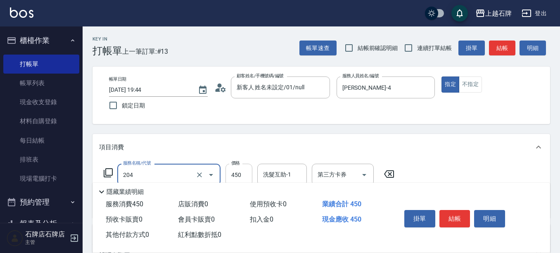
type input "A級洗+剪(204)"
click at [236, 174] on input "450" at bounding box center [239, 175] width 27 height 22
type input "499"
click at [280, 170] on input "洗髮互助-1" at bounding box center [282, 174] width 42 height 14
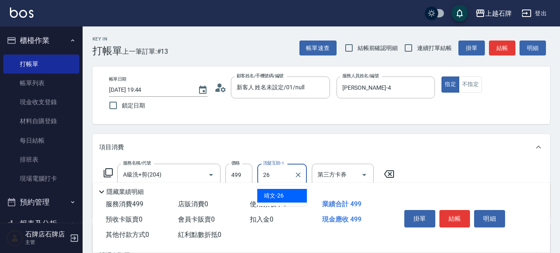
click at [280, 194] on span "靖文 -26" at bounding box center [274, 195] width 20 height 9
type input "靖文-26"
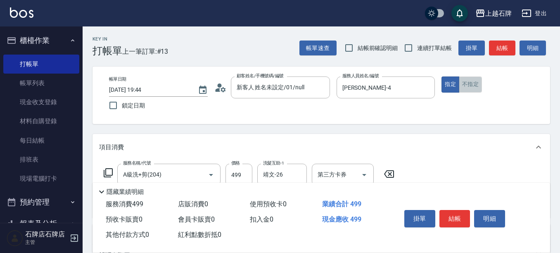
click at [476, 85] on button "不指定" at bounding box center [470, 84] width 23 height 16
click at [456, 213] on button "結帳" at bounding box center [455, 218] width 31 height 17
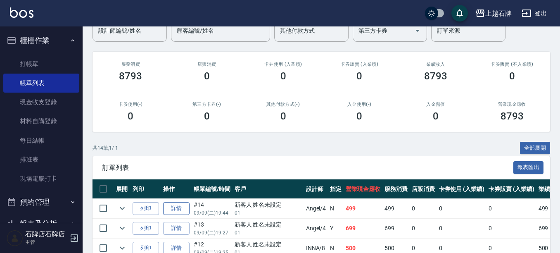
scroll to position [83, 0]
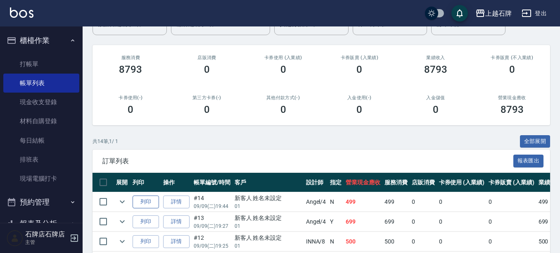
click at [152, 202] on button "列印" at bounding box center [146, 201] width 26 height 13
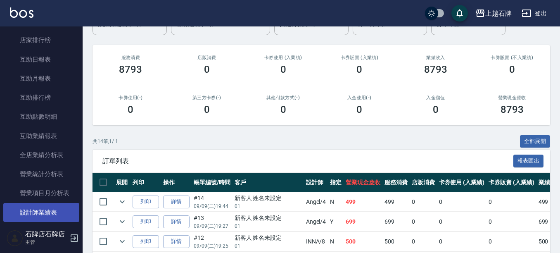
scroll to position [331, 0]
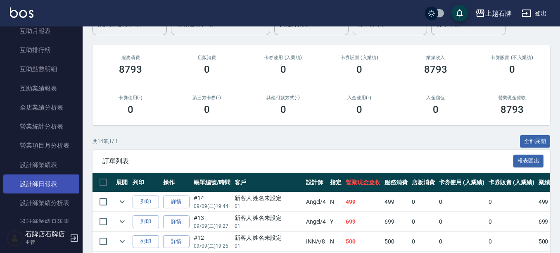
click at [48, 181] on link "設計師日報表" at bounding box center [41, 183] width 76 height 19
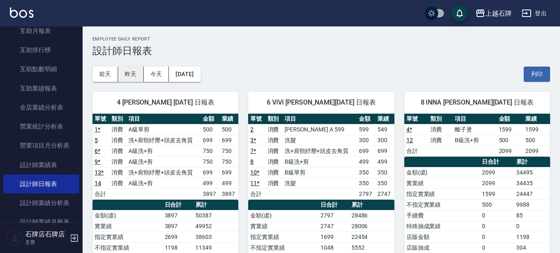
click at [131, 75] on button "昨天" at bounding box center [131, 74] width 26 height 15
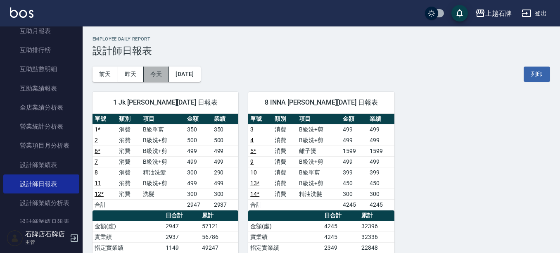
click at [159, 71] on button "今天" at bounding box center [157, 74] width 26 height 15
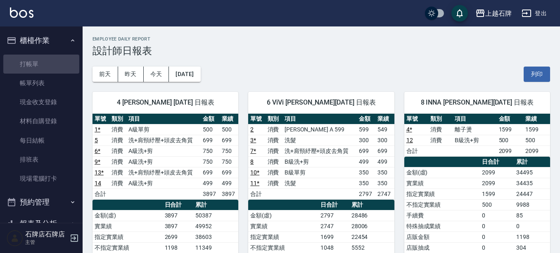
drag, startPoint x: 46, startPoint y: 64, endPoint x: 131, endPoint y: 19, distance: 96.1
click at [46, 65] on link "打帳單" at bounding box center [41, 64] width 76 height 19
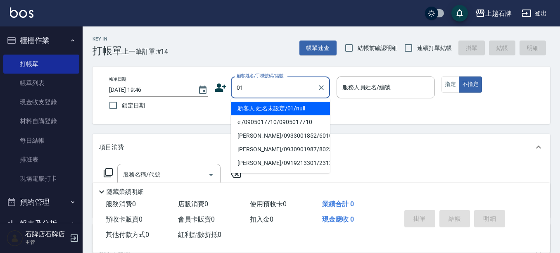
type input "新客人 姓名未設定/01/null"
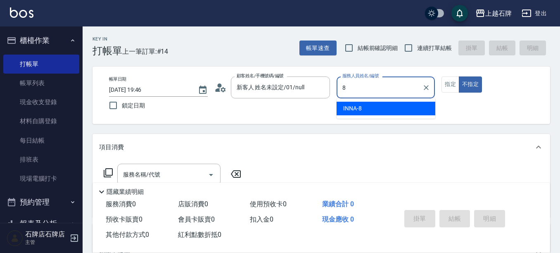
type input "INNA-8"
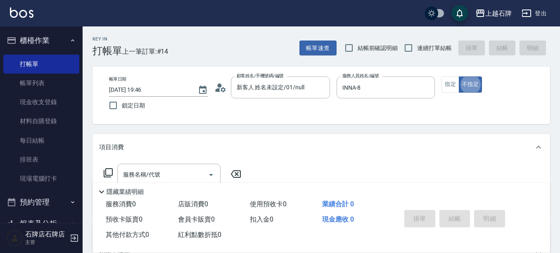
type button "false"
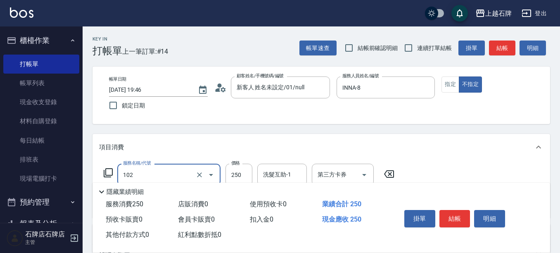
type input "精油洗髮(102)"
type input "300"
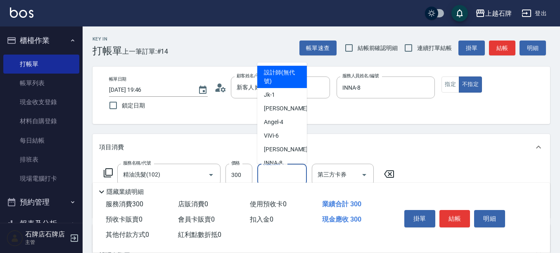
click at [267, 176] on input "洗髮互助-1" at bounding box center [282, 174] width 42 height 14
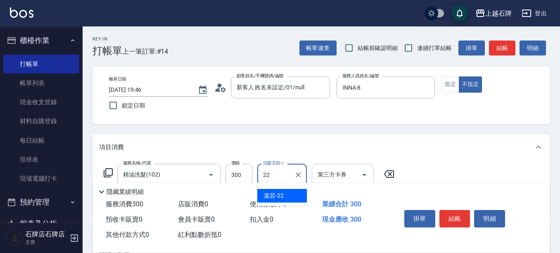
type input "嘉芸-22"
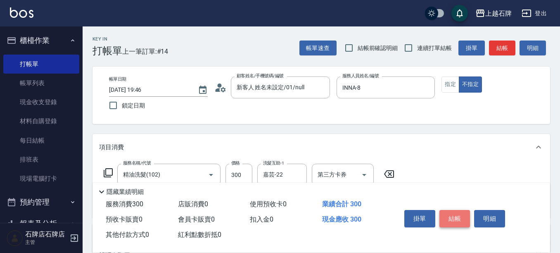
click at [458, 216] on button "結帳" at bounding box center [455, 218] width 31 height 17
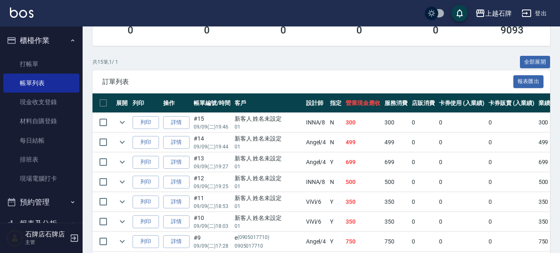
scroll to position [165, 0]
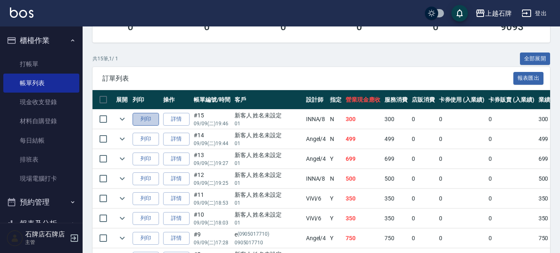
click at [147, 118] on button "列印" at bounding box center [146, 119] width 26 height 13
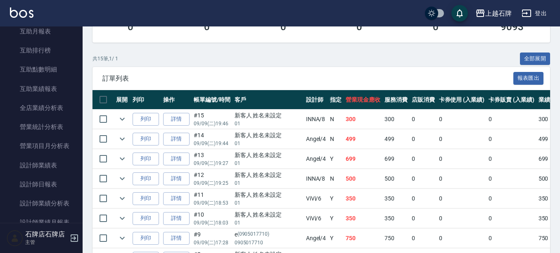
scroll to position [331, 0]
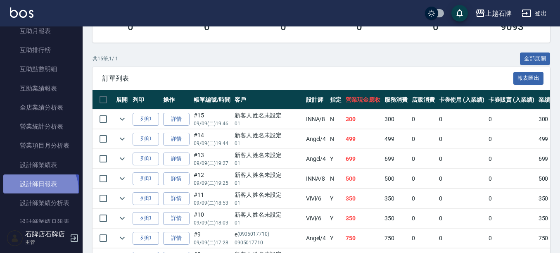
click at [38, 189] on link "設計師日報表" at bounding box center [41, 183] width 76 height 19
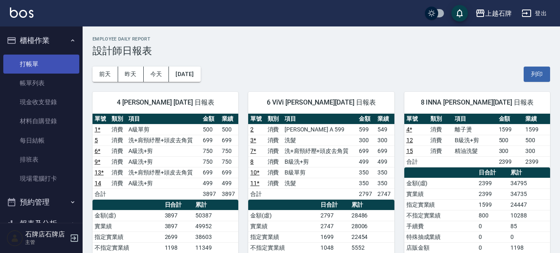
click at [31, 58] on link "打帳單" at bounding box center [41, 64] width 76 height 19
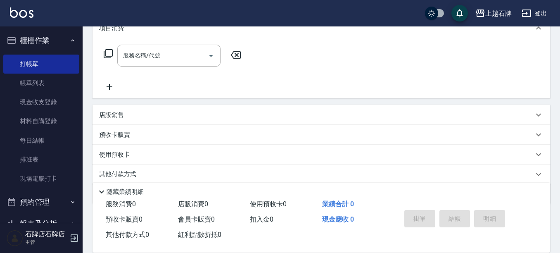
scroll to position [150, 0]
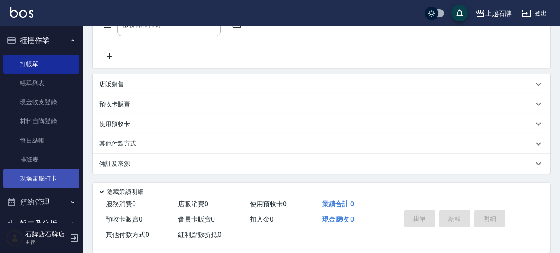
click at [51, 175] on link "現場電腦打卡" at bounding box center [41, 178] width 76 height 19
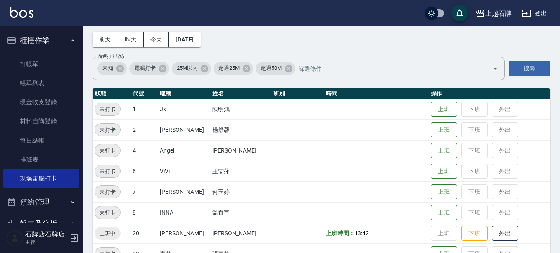
scroll to position [83, 0]
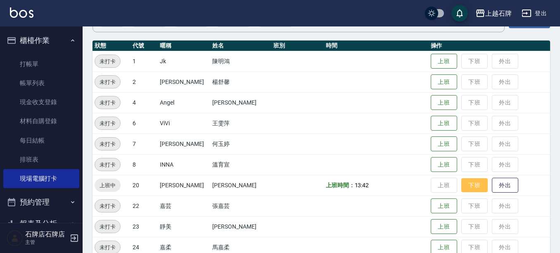
click at [462, 187] on button "下班" at bounding box center [475, 185] width 26 height 14
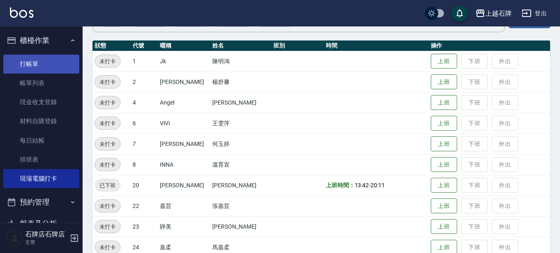
click at [49, 59] on link "打帳單" at bounding box center [41, 64] width 76 height 19
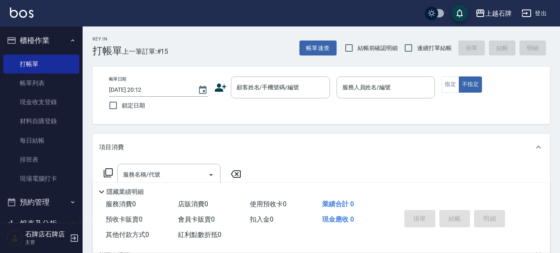
click at [224, 86] on icon at bounding box center [221, 87] width 12 height 8
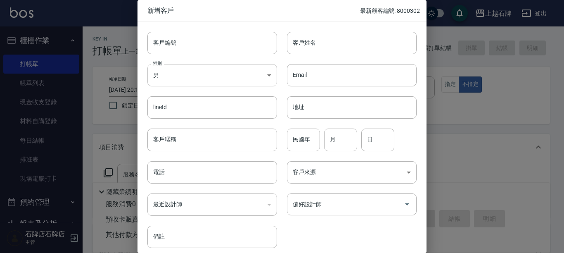
click at [176, 79] on body "上越石牌 登出 櫃檯作業 打帳單 帳單列表 現金收支登錄 材料自購登錄 每日結帳 排班表 現場電腦打卡 預約管理 預約管理 單日預約紀錄 單週預約紀錄 報表及…" at bounding box center [282, 201] width 564 height 402
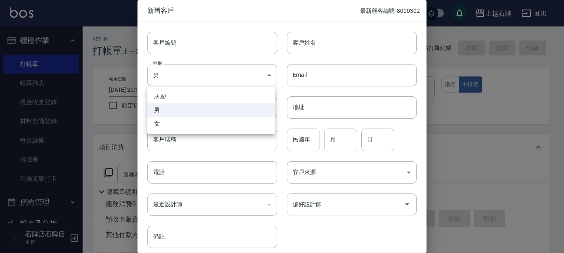
click at [180, 123] on li "女" at bounding box center [212, 124] width 128 height 14
type input "FEMALE"
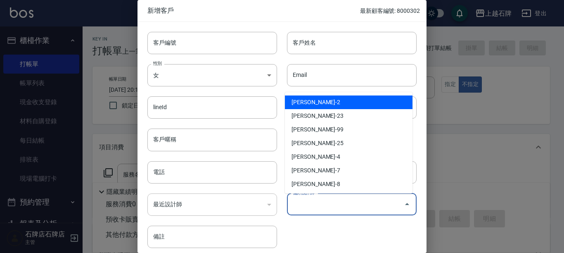
click at [324, 208] on input "偏好設計師" at bounding box center [346, 204] width 110 height 14
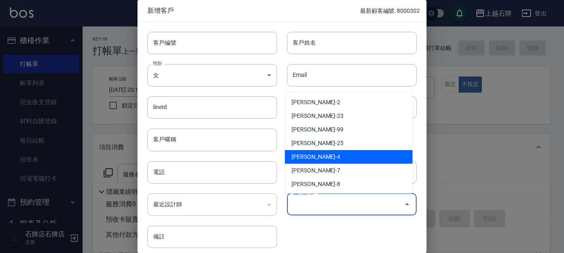
drag, startPoint x: 328, startPoint y: 157, endPoint x: 300, endPoint y: 79, distance: 83.8
click at [327, 156] on li "陳貞秀-4" at bounding box center [349, 157] width 128 height 14
type input "[PERSON_NAME]"
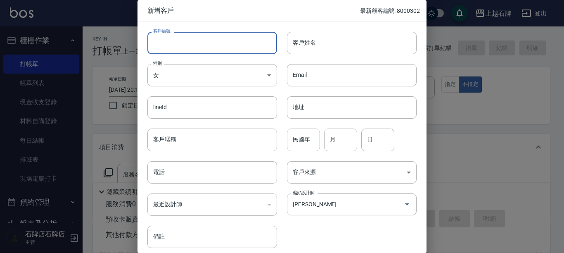
click at [179, 44] on input "客戶編號" at bounding box center [213, 43] width 130 height 22
click at [230, 43] on input "客戶編號" at bounding box center [213, 43] width 130 height 22
type input "0930756610"
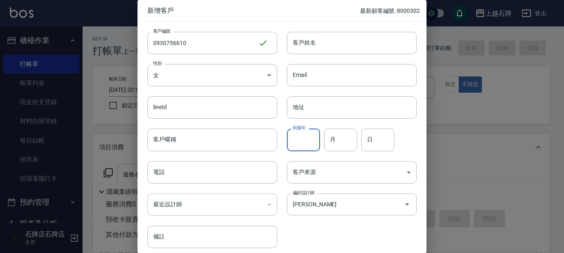
click at [304, 145] on input "民國年" at bounding box center [303, 139] width 33 height 22
type input "58"
click at [350, 142] on input "月" at bounding box center [340, 139] width 33 height 22
type input "04"
click at [376, 135] on input "日" at bounding box center [378, 139] width 33 height 22
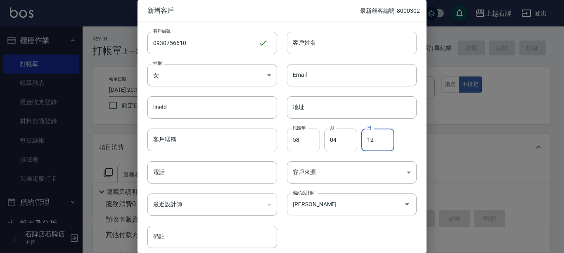
type input "12"
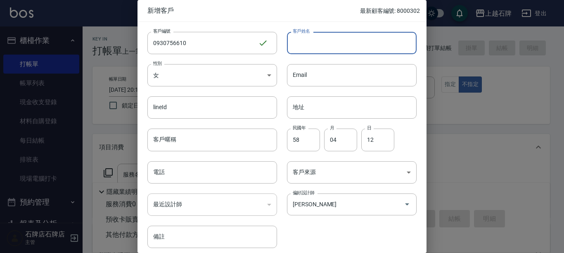
click at [349, 43] on input "客戶姓名" at bounding box center [352, 43] width 130 height 22
type input "吳宜樺"
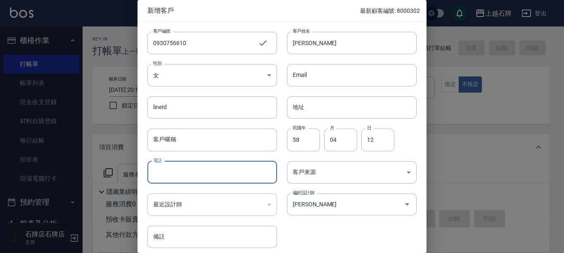
click at [174, 178] on input "電話" at bounding box center [213, 172] width 130 height 22
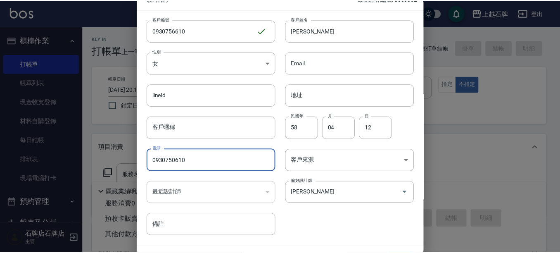
scroll to position [33, 0]
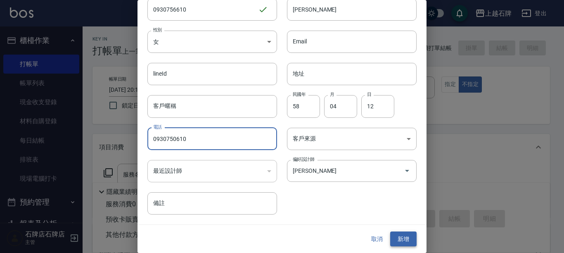
type input "0930750610"
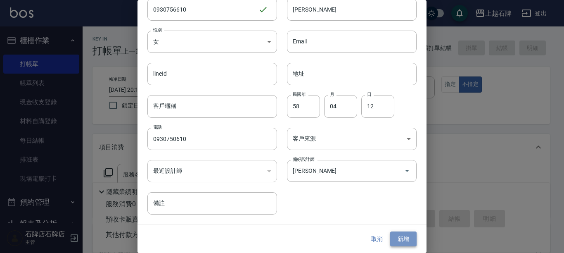
drag, startPoint x: 394, startPoint y: 238, endPoint x: 376, endPoint y: 230, distance: 20.5
click at [394, 238] on button "新增" at bounding box center [403, 238] width 26 height 15
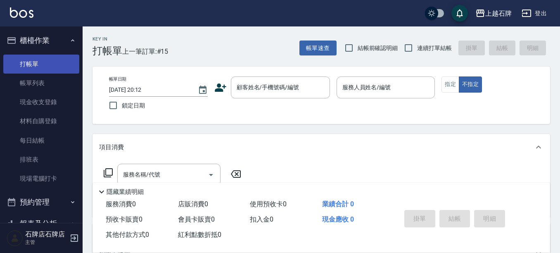
click at [49, 61] on link "打帳單" at bounding box center [41, 64] width 76 height 19
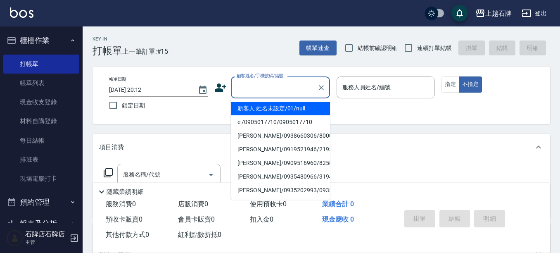
click at [273, 85] on input "顧客姓名/手機號碼/編號" at bounding box center [274, 87] width 79 height 14
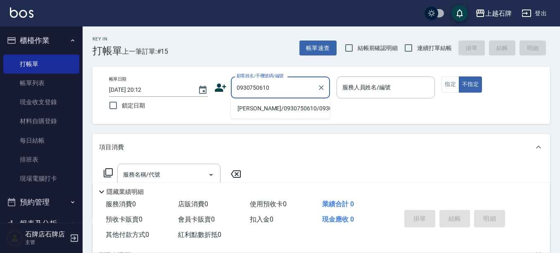
click at [304, 115] on li "吳宜樺/0930750610/0930756610" at bounding box center [280, 109] width 99 height 14
type input "吳宜樺/0930750610/0930756610"
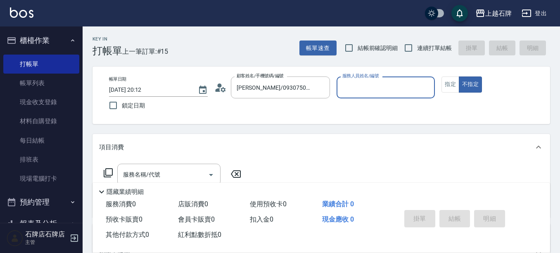
type input "Angel-4"
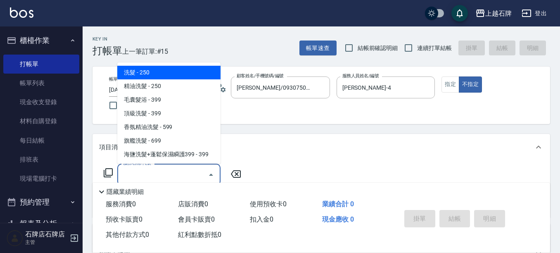
click at [194, 174] on input "服務名稱/代號" at bounding box center [162, 174] width 83 height 14
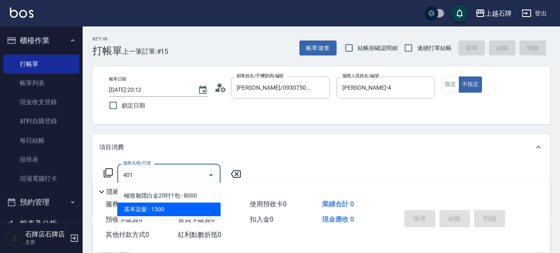
drag, startPoint x: 204, startPoint y: 211, endPoint x: 211, endPoint y: 209, distance: 6.8
click at [211, 209] on span "基本染髮 - 1500" at bounding box center [168, 209] width 103 height 14
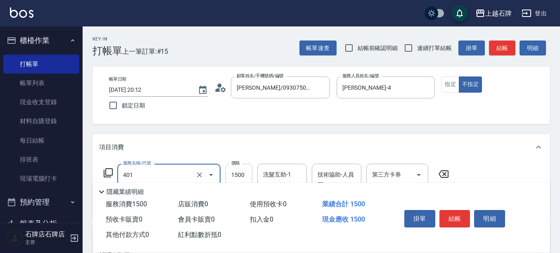
type input "基本染髮(401)"
click at [239, 177] on input "1500" at bounding box center [239, 175] width 27 height 22
type input "2499"
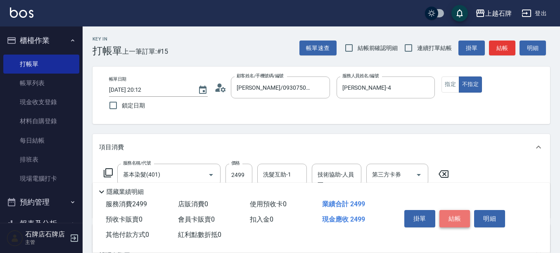
click at [448, 214] on button "結帳" at bounding box center [455, 218] width 31 height 17
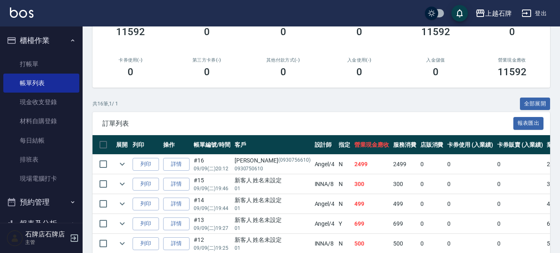
scroll to position [124, 0]
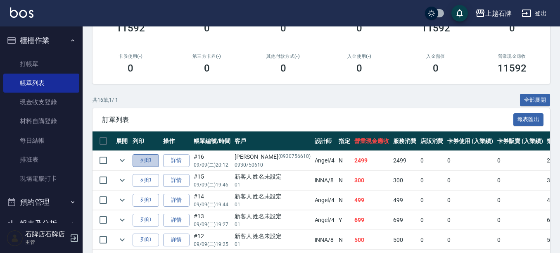
click at [150, 163] on button "列印" at bounding box center [146, 160] width 26 height 13
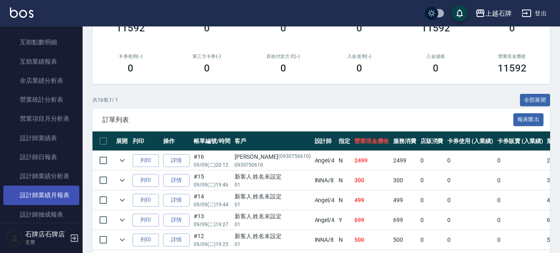
scroll to position [372, 0]
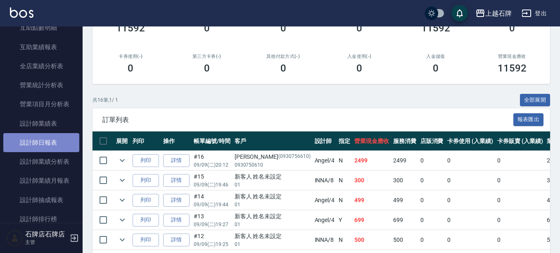
click at [48, 142] on link "設計師日報表" at bounding box center [41, 142] width 76 height 19
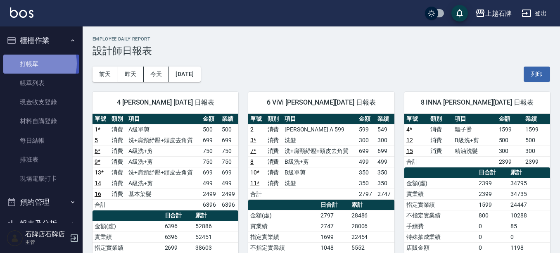
click at [35, 63] on link "打帳單" at bounding box center [41, 64] width 76 height 19
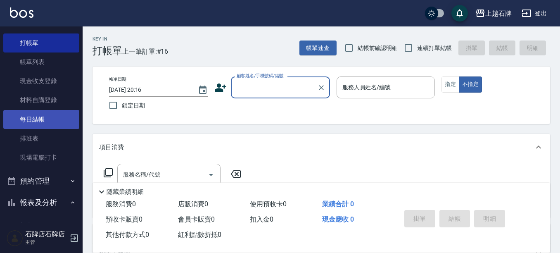
scroll to position [41, 0]
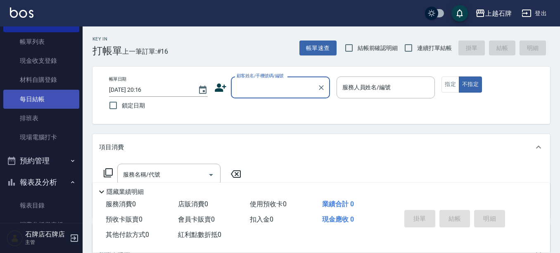
click at [42, 101] on link "每日結帳" at bounding box center [41, 99] width 76 height 19
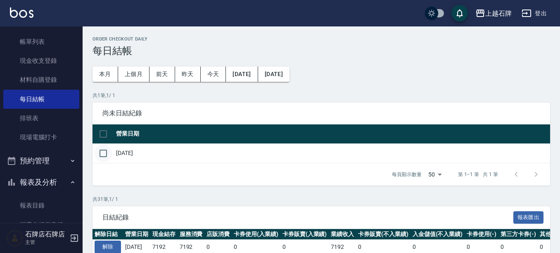
click at [101, 151] on input "checkbox" at bounding box center [103, 153] width 17 height 17
checkbox input "true"
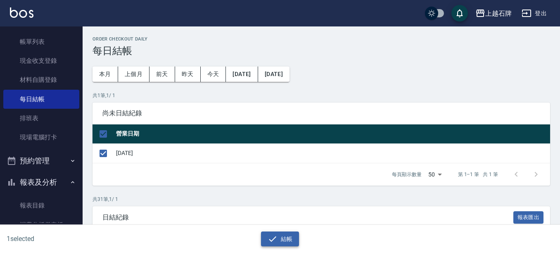
click at [269, 240] on icon "button" at bounding box center [273, 239] width 10 height 10
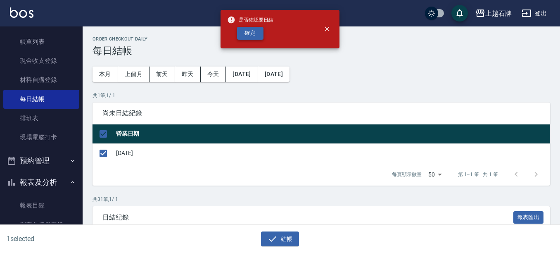
click at [252, 35] on button "確定" at bounding box center [250, 33] width 26 height 13
checkbox input "false"
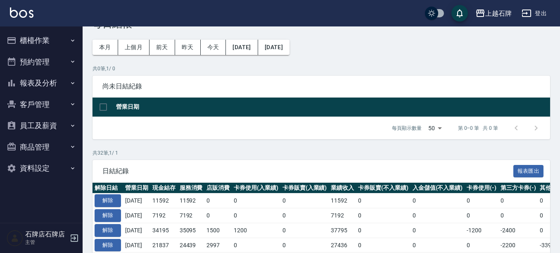
scroll to position [41, 0]
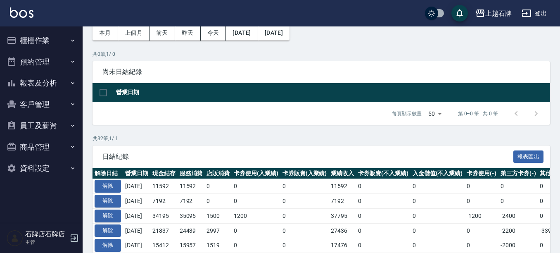
click at [48, 83] on button "報表及分析" at bounding box center [41, 82] width 76 height 21
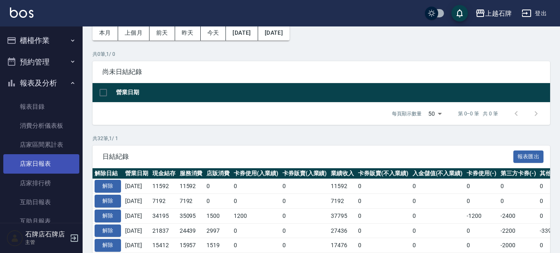
click at [47, 161] on link "店家日報表" at bounding box center [41, 163] width 76 height 19
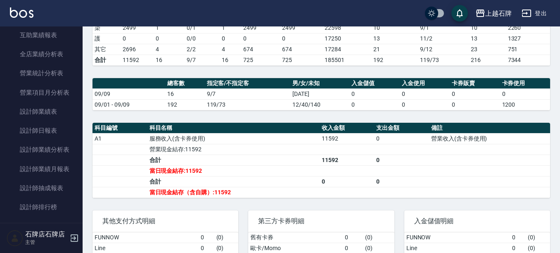
scroll to position [248, 0]
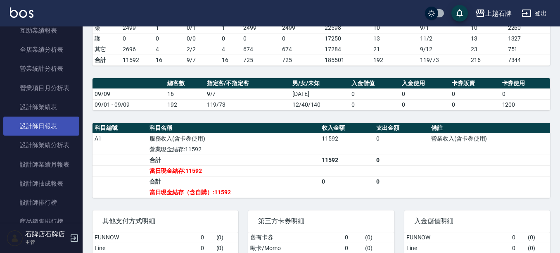
click at [42, 124] on link "設計師日報表" at bounding box center [41, 126] width 76 height 19
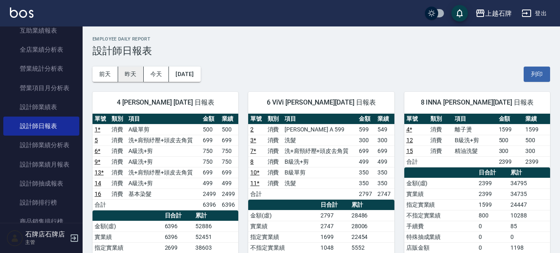
click at [136, 79] on button "昨天" at bounding box center [131, 74] width 26 height 15
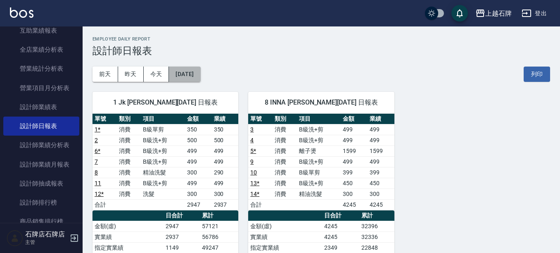
click at [188, 75] on button "2025/09/08" at bounding box center [184, 74] width 31 height 15
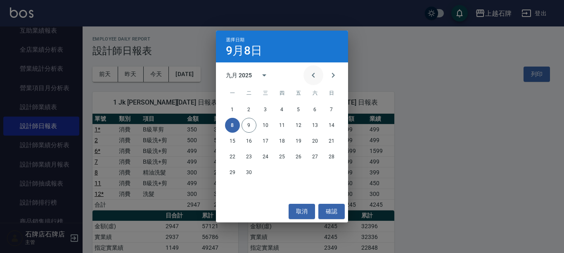
click at [315, 74] on icon "Previous month" at bounding box center [314, 75] width 10 height 10
click at [299, 129] on button "8" at bounding box center [298, 125] width 15 height 15
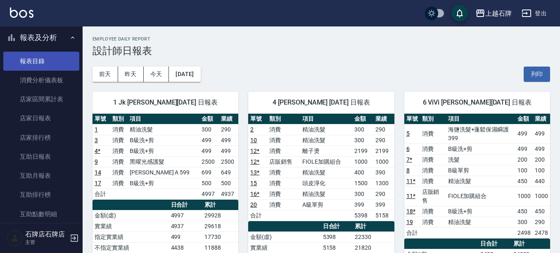
scroll to position [124, 0]
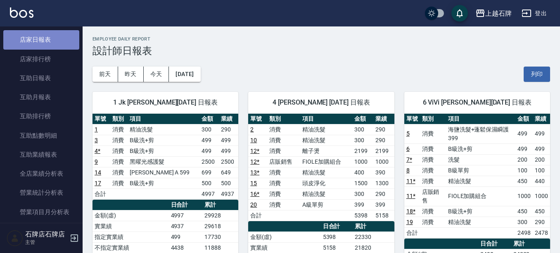
click at [56, 33] on link "店家日報表" at bounding box center [41, 39] width 76 height 19
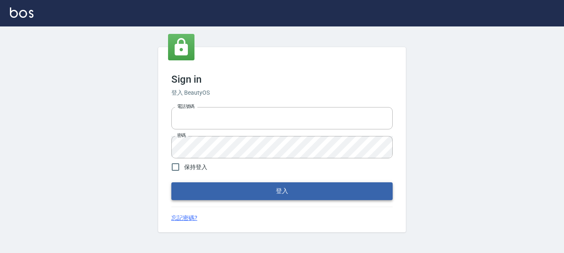
type input "0228278166"
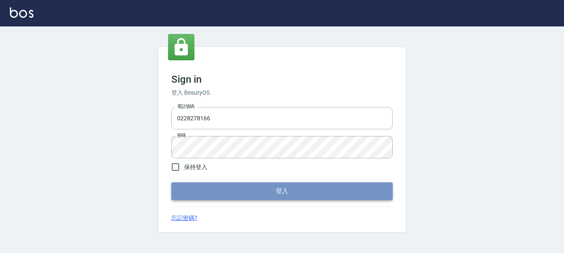
click at [285, 189] on button "登入" at bounding box center [281, 190] width 221 height 17
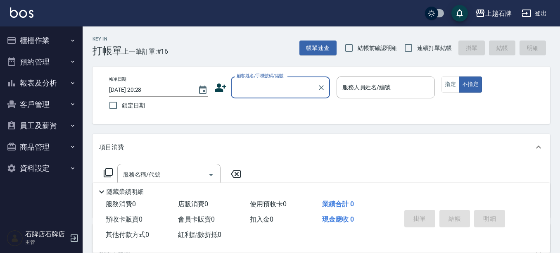
click at [24, 36] on button "櫃檯作業" at bounding box center [41, 40] width 76 height 21
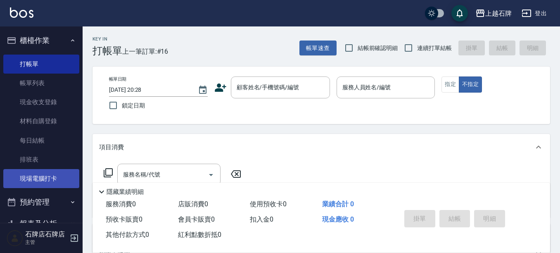
click at [57, 181] on link "現場電腦打卡" at bounding box center [41, 178] width 76 height 19
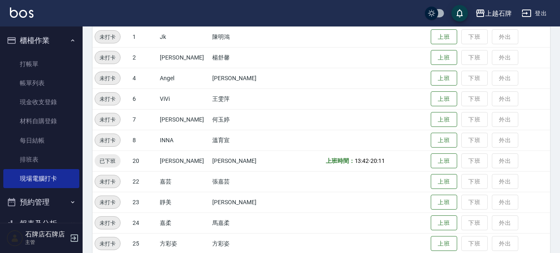
scroll to position [124, 0]
